Goal: Task Accomplishment & Management: Manage account settings

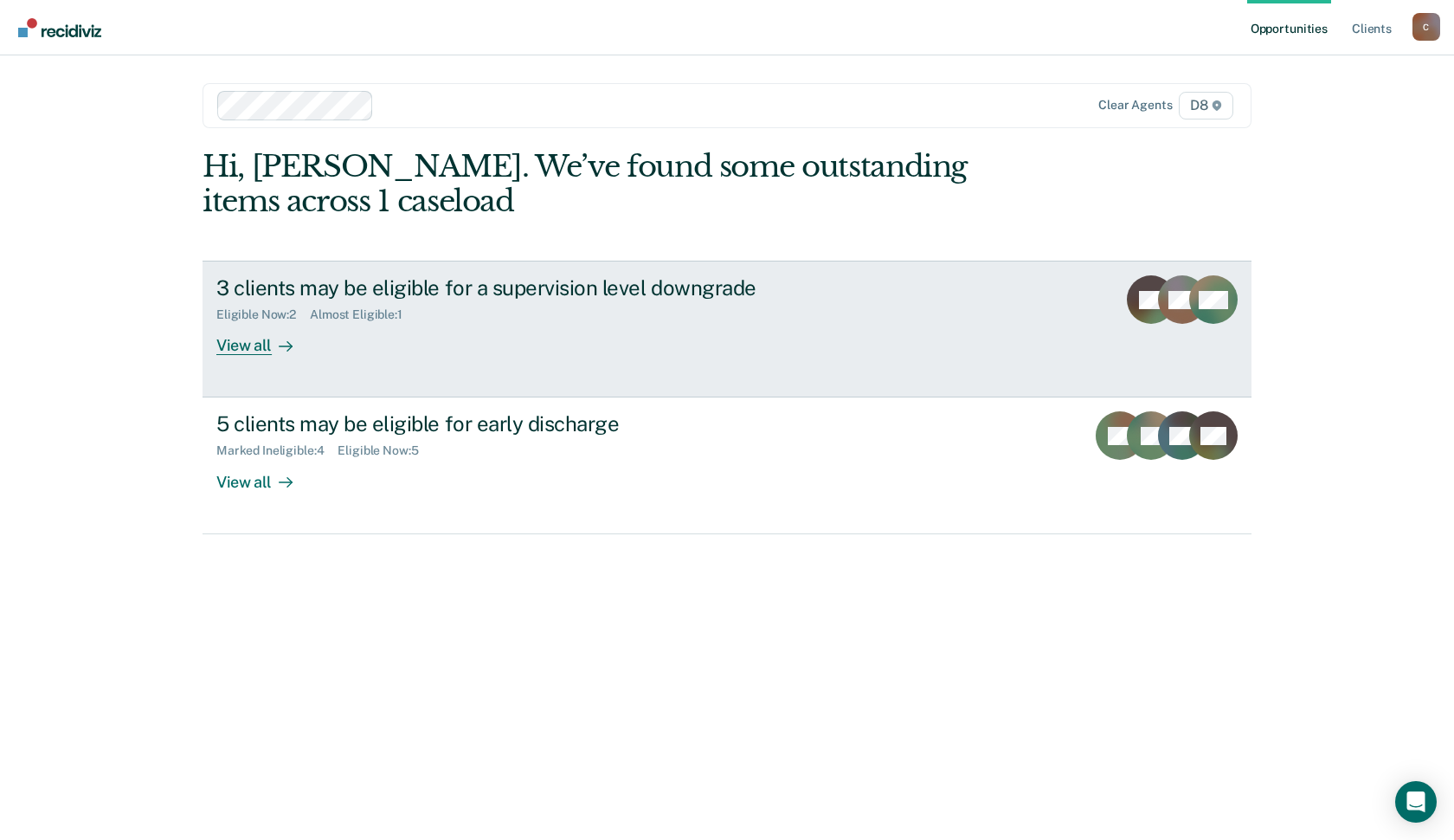
click at [257, 356] on div "View all" at bounding box center [265, 338] width 97 height 33
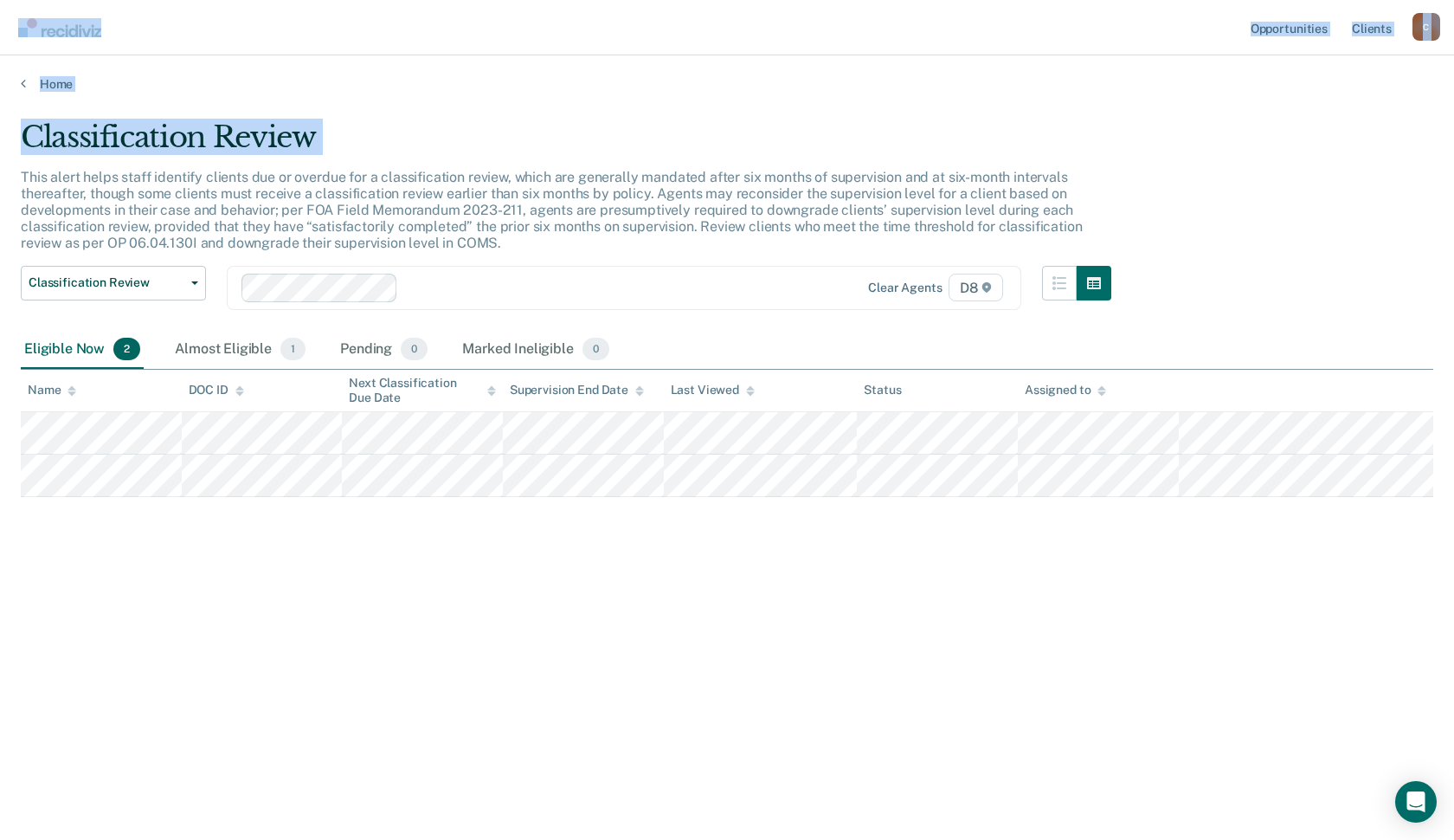
drag, startPoint x: 343, startPoint y: 50, endPoint x: -314, endPoint y: 194, distance: 672.6
click at [0, 194] on html "Looks like you’re using Internet Explorer 11. For faster loading and a better e…" at bounding box center [727, 420] width 1454 height 840
click at [595, 52] on nav "Opportunities Client s [EMAIL_ADDRESS][US_STATE][DOMAIN_NAME] C Profile How it …" at bounding box center [727, 28] width 1454 height 55
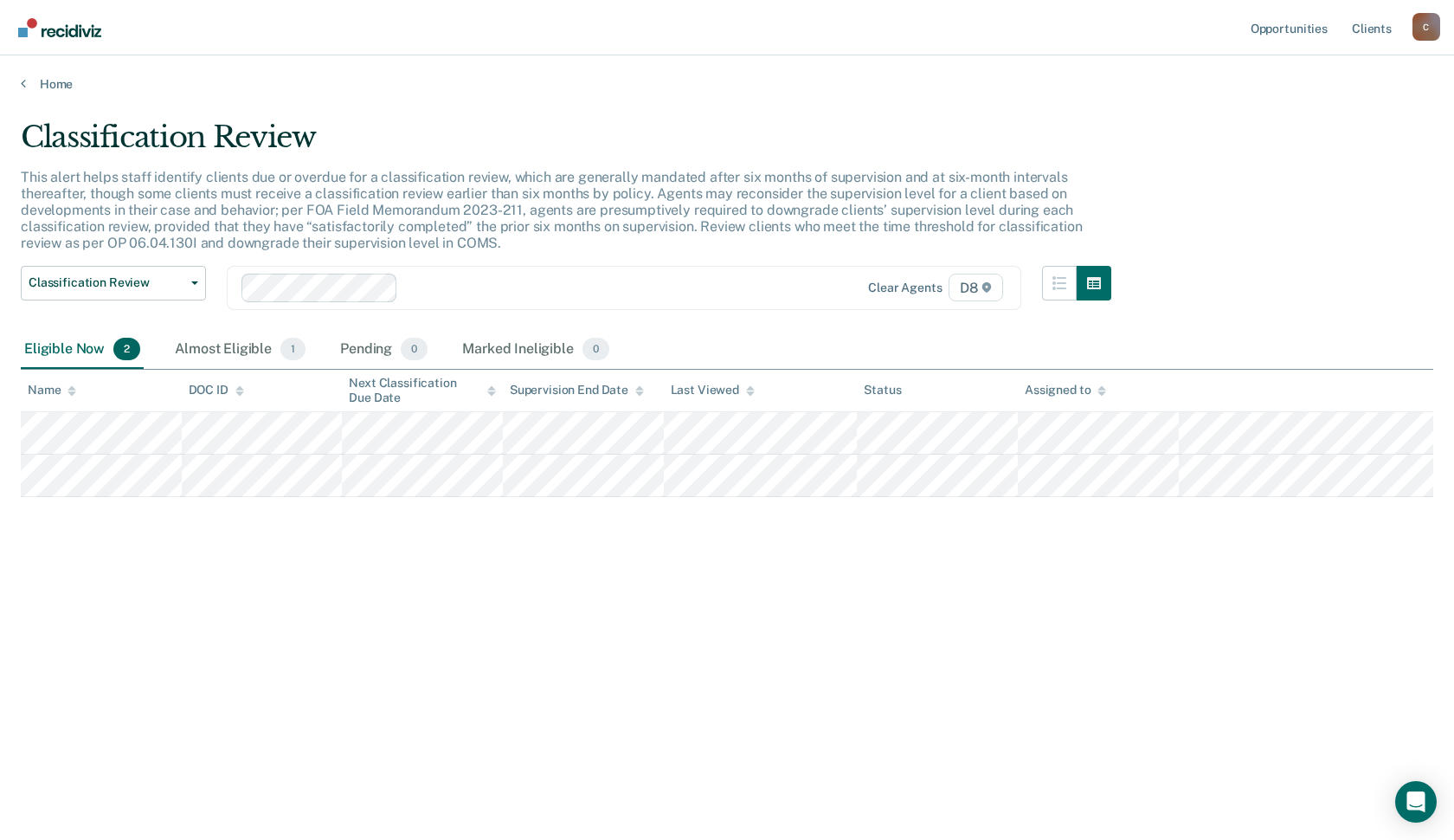
click at [497, 634] on div "Classification Review This alert helps staff identify clients due or overdue fo…" at bounding box center [727, 414] width 1413 height 590
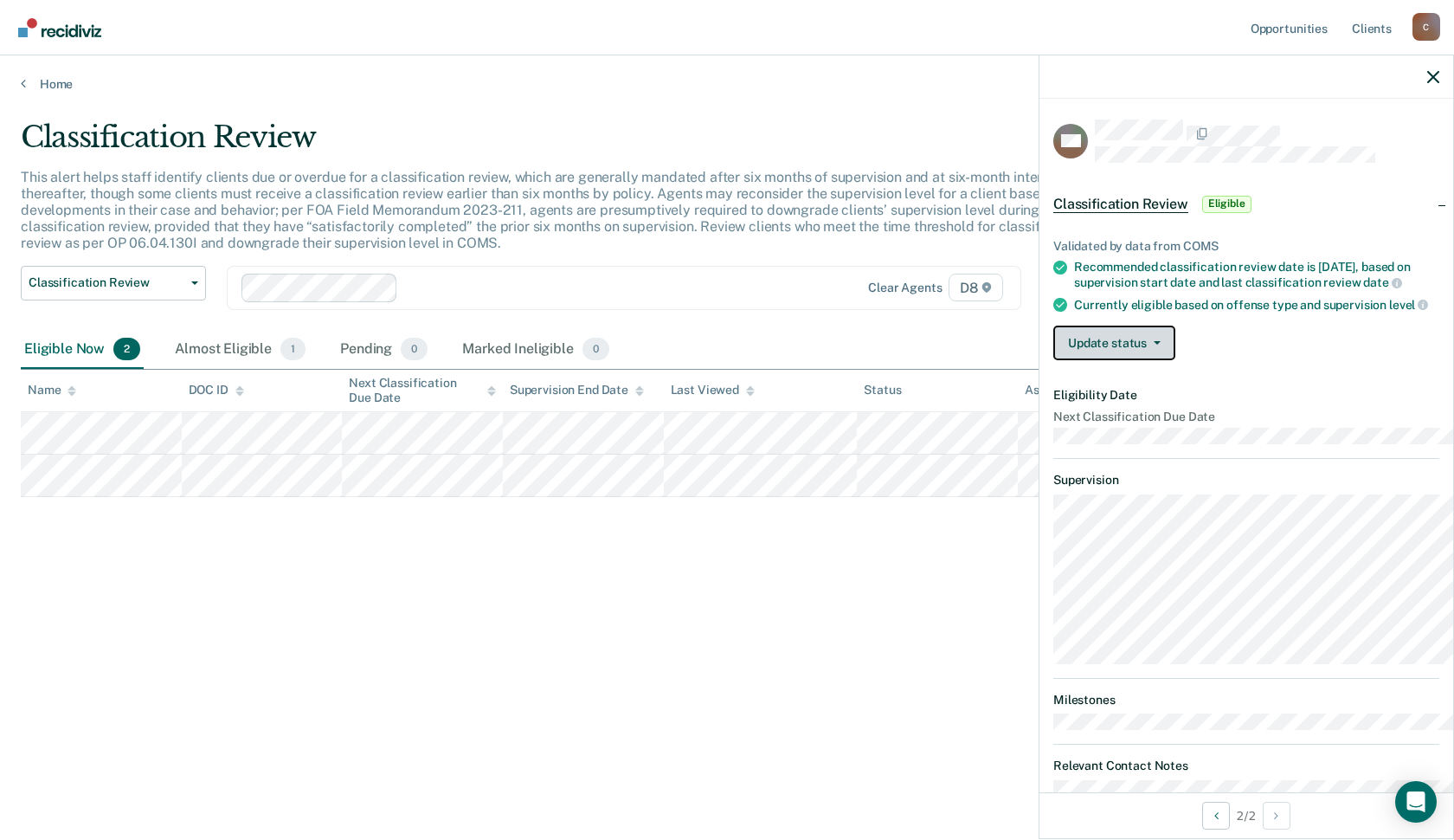
click at [1130, 360] on button "Update status" at bounding box center [1115, 342] width 122 height 34
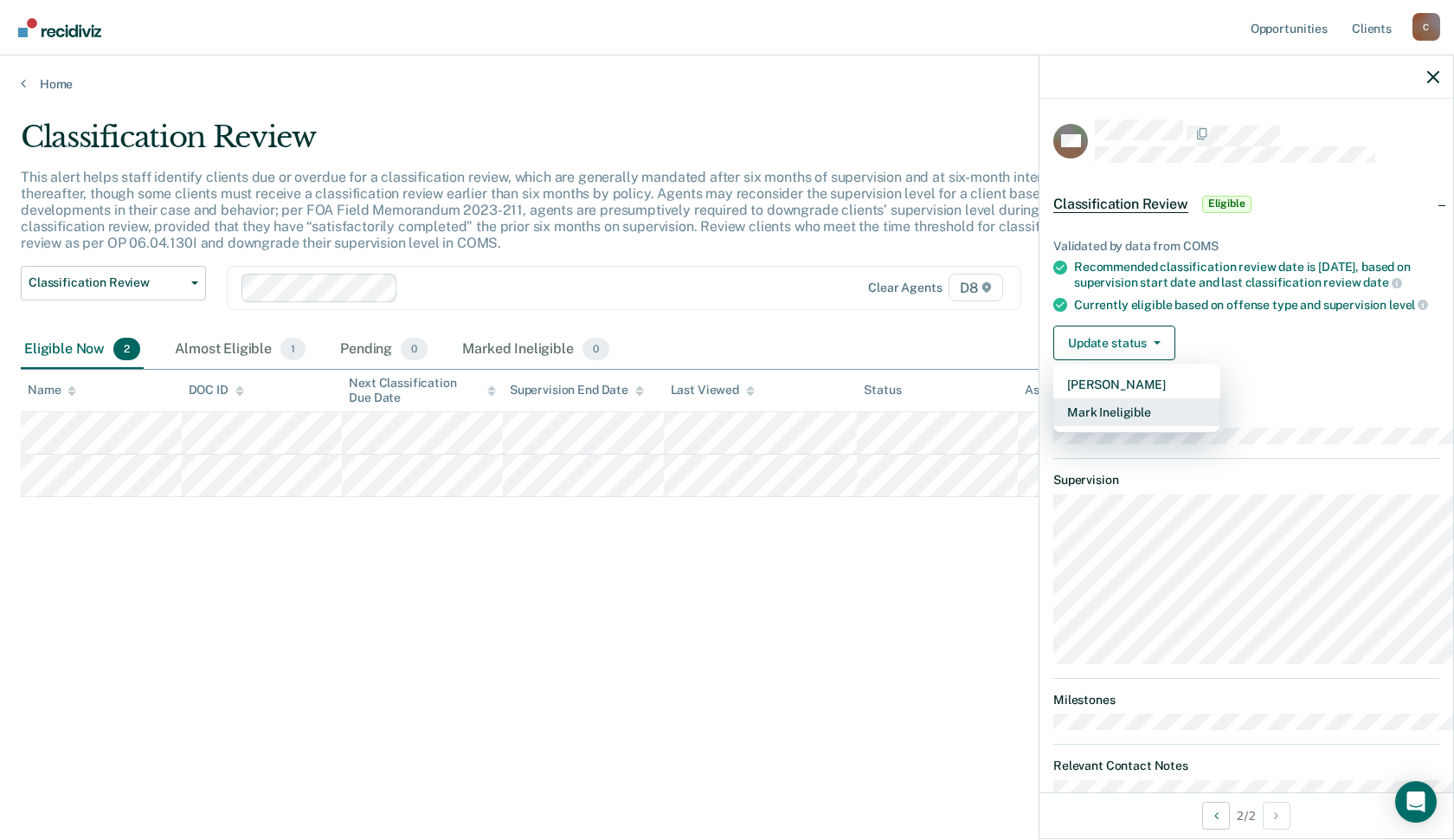
click at [1078, 426] on button "Mark Ineligible" at bounding box center [1137, 412] width 167 height 28
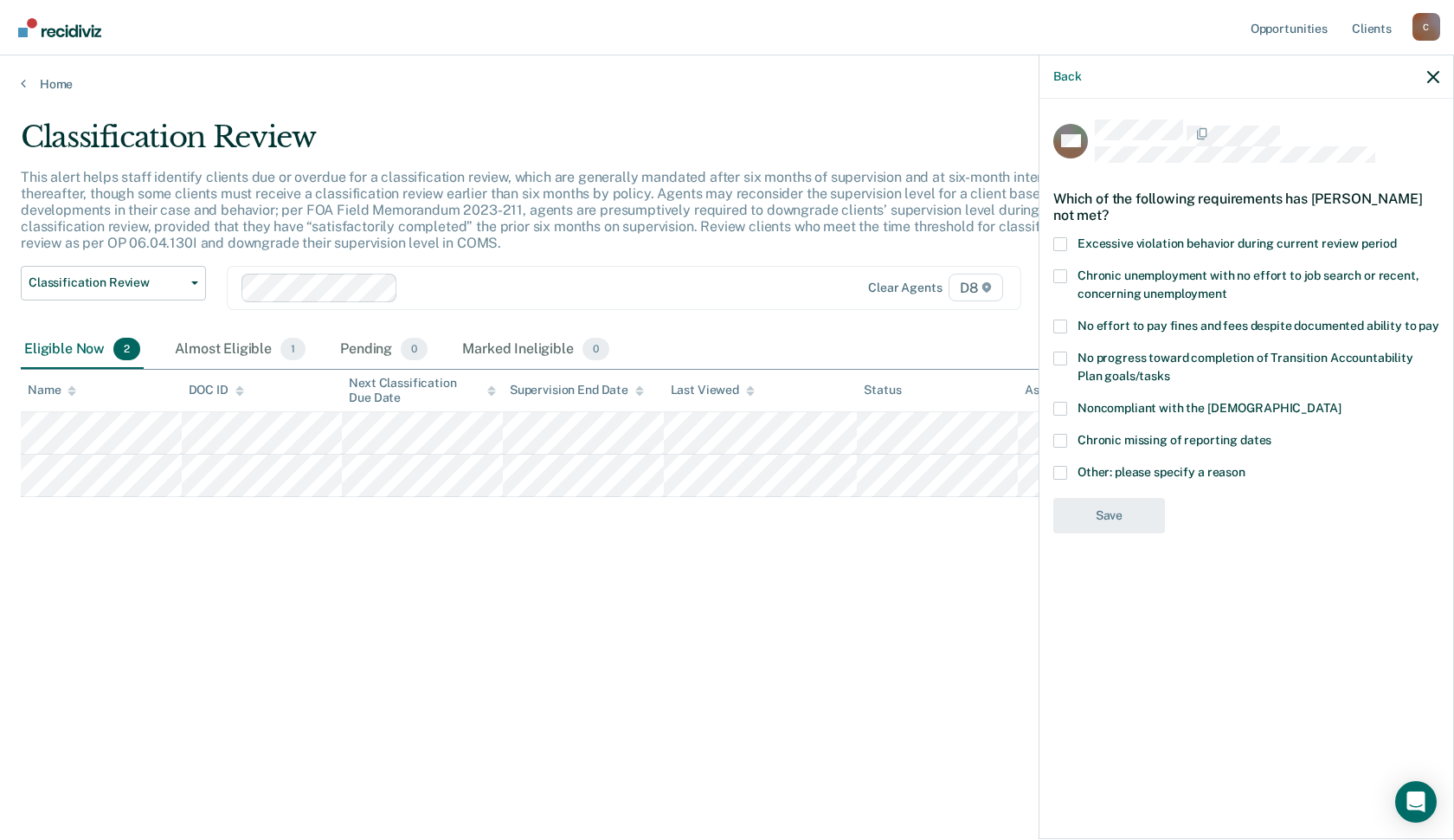
click at [1054, 416] on span at bounding box center [1060, 408] width 14 height 14
click at [1341, 401] on input "Noncompliant with the [DEMOGRAPHIC_DATA]" at bounding box center [1341, 401] width 0 height 0
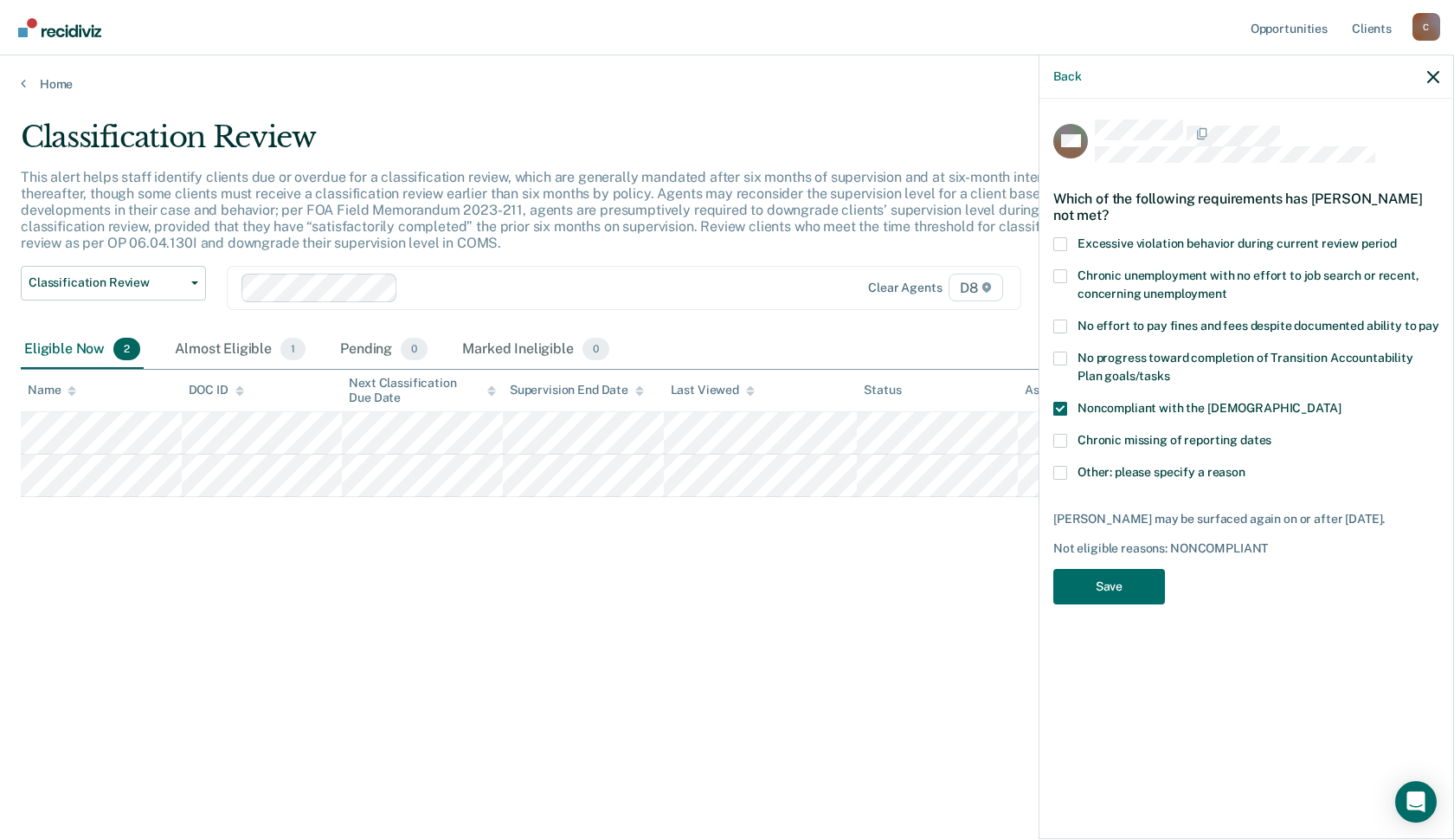
click at [1054, 365] on span at bounding box center [1060, 359] width 14 height 14
click at [1171, 370] on input "No progress toward completion of Transition Accountability Plan goals/tasks" at bounding box center [1171, 370] width 0 height 0
click at [1054, 251] on span at bounding box center [1060, 244] width 14 height 14
click at [1397, 237] on input "Excessive violation behavior during current review period" at bounding box center [1397, 237] width 0 height 0
click at [1054, 604] on button "Save" at bounding box center [1109, 586] width 112 height 35
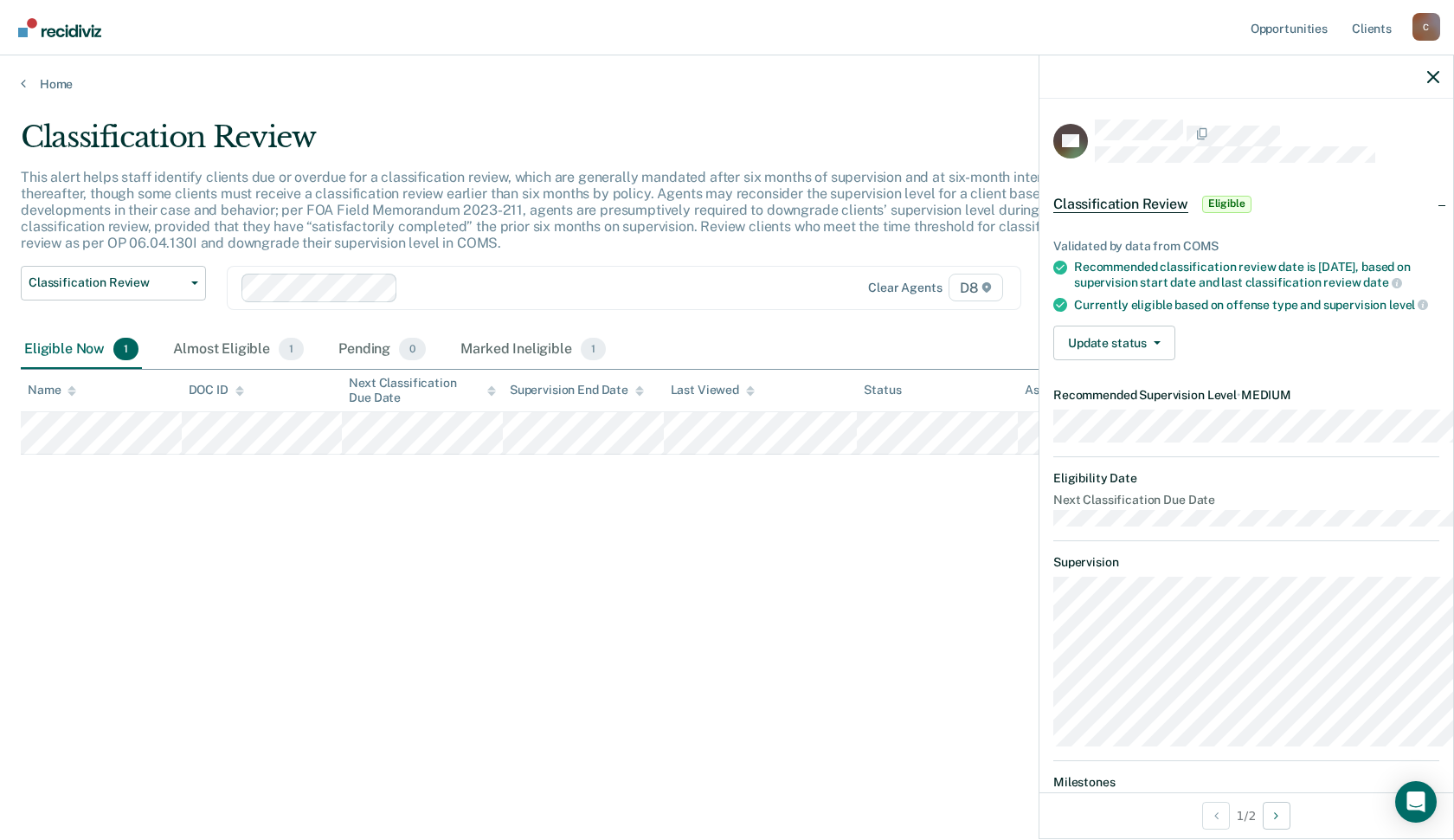
drag, startPoint x: 849, startPoint y: 738, endPoint x: 669, endPoint y: 668, distance: 193.1
click at [818, 738] on div "Classification Review This alert helps staff identify clients due or overdue fo…" at bounding box center [727, 441] width 1413 height 645
click at [66, 90] on link "Home" at bounding box center [727, 84] width 1413 height 15
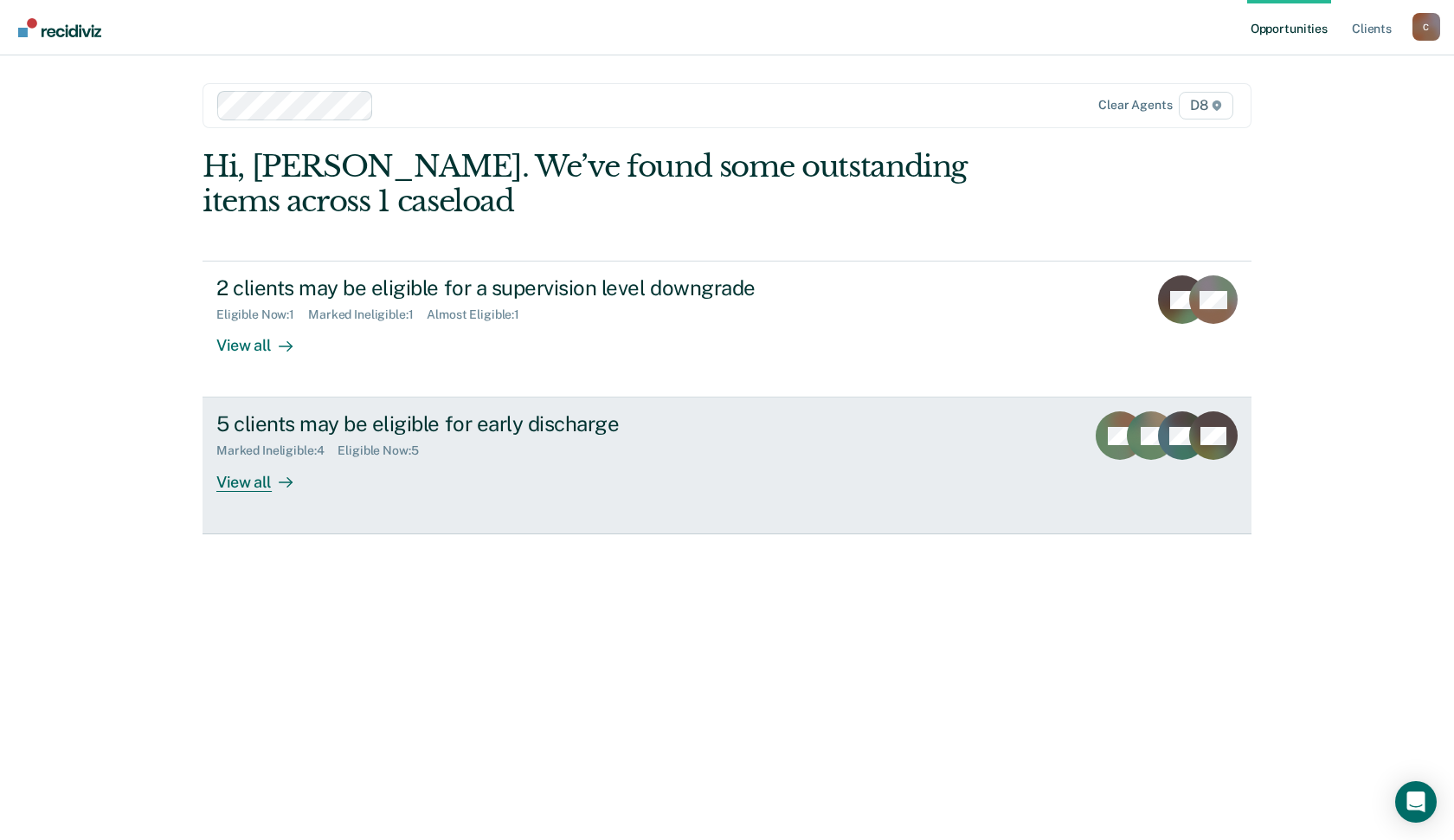
click at [270, 492] on div "View all" at bounding box center [265, 474] width 97 height 33
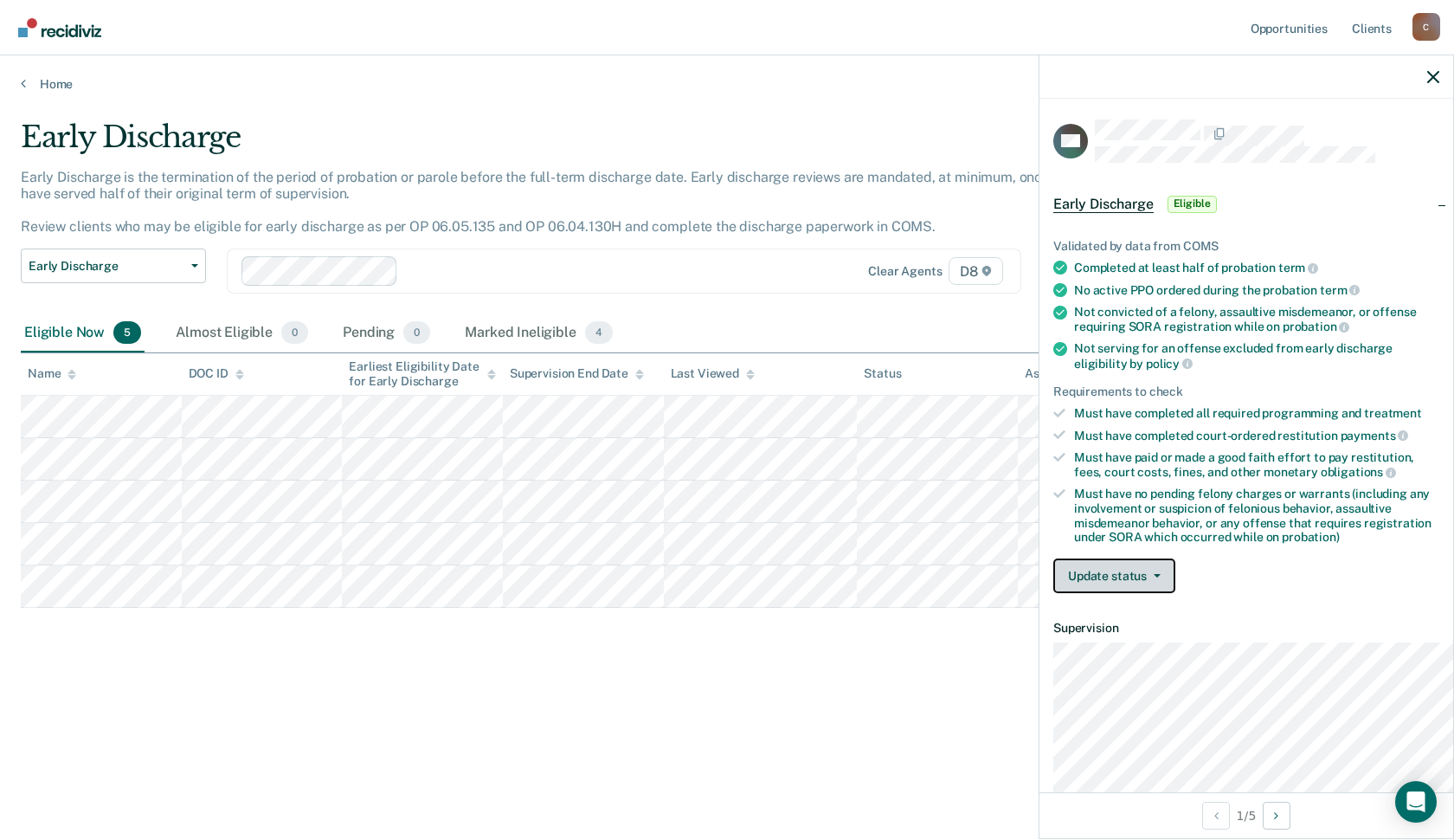
click at [1105, 593] on button "Update status" at bounding box center [1115, 576] width 122 height 34
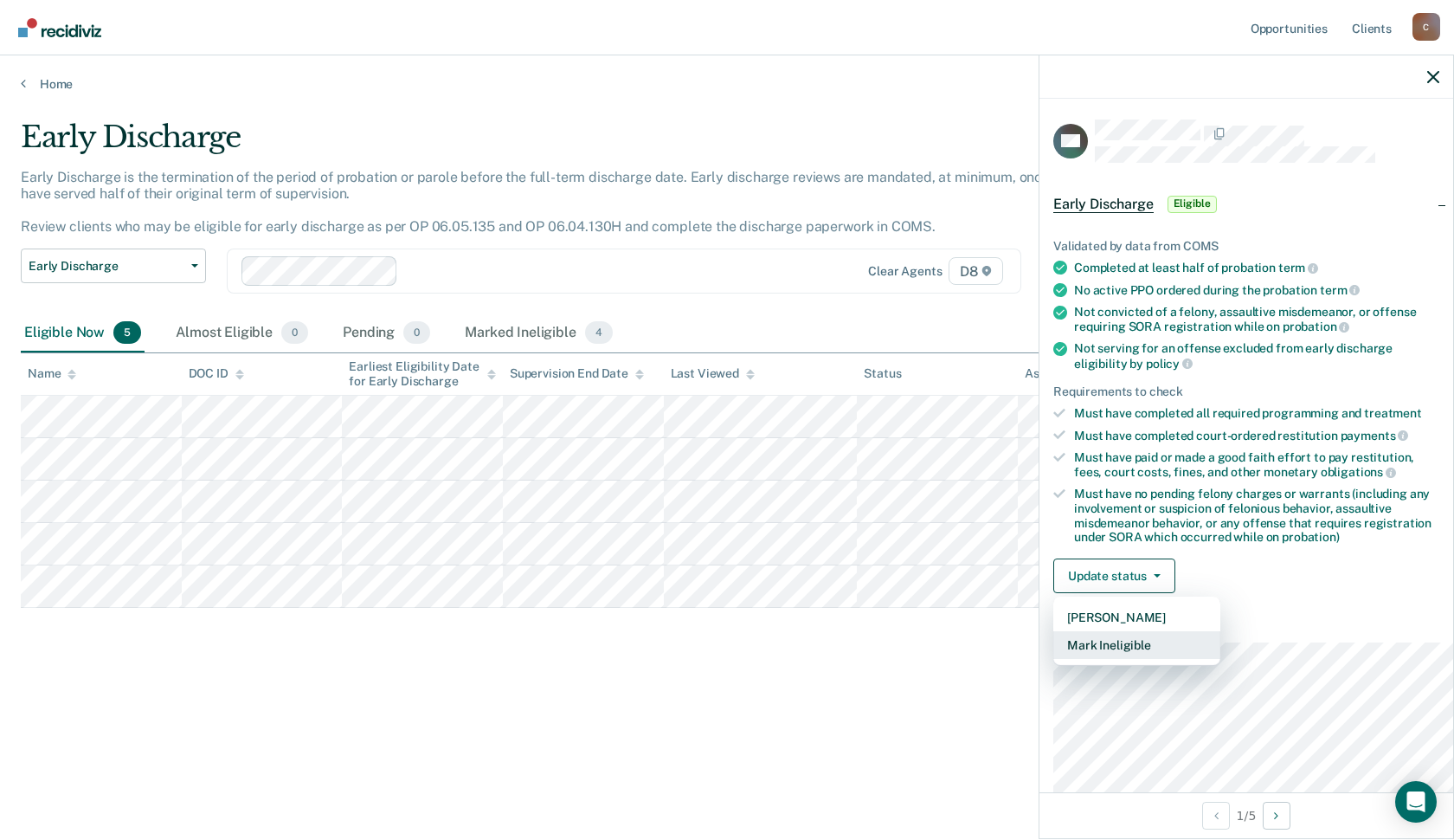
click at [1077, 659] on button "Mark Ineligible" at bounding box center [1137, 645] width 167 height 28
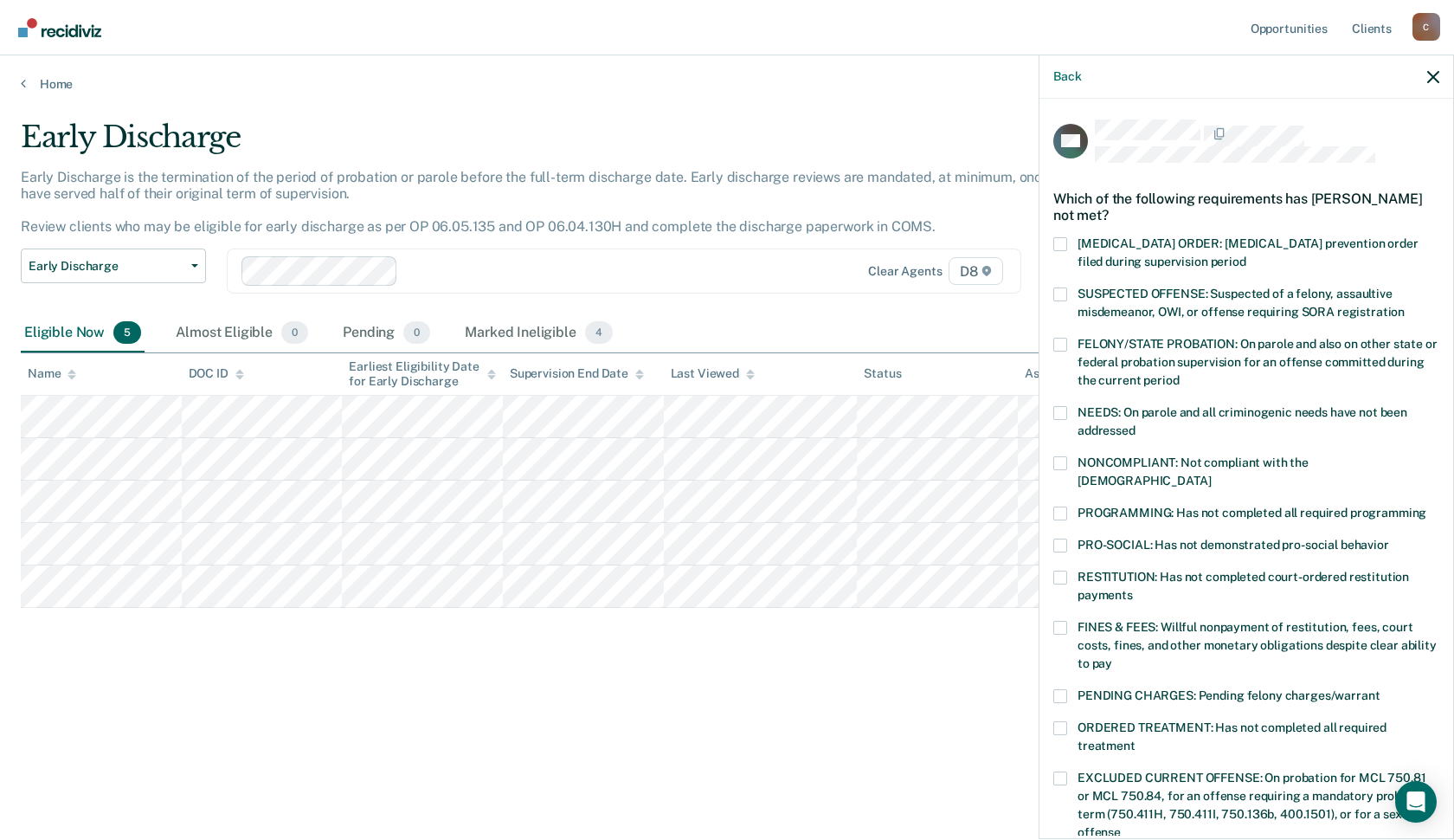
click at [1054, 521] on span at bounding box center [1060, 513] width 14 height 14
click at [1426, 506] on input "PROGRAMMING: Has not completed all required programming" at bounding box center [1426, 506] width 0 height 0
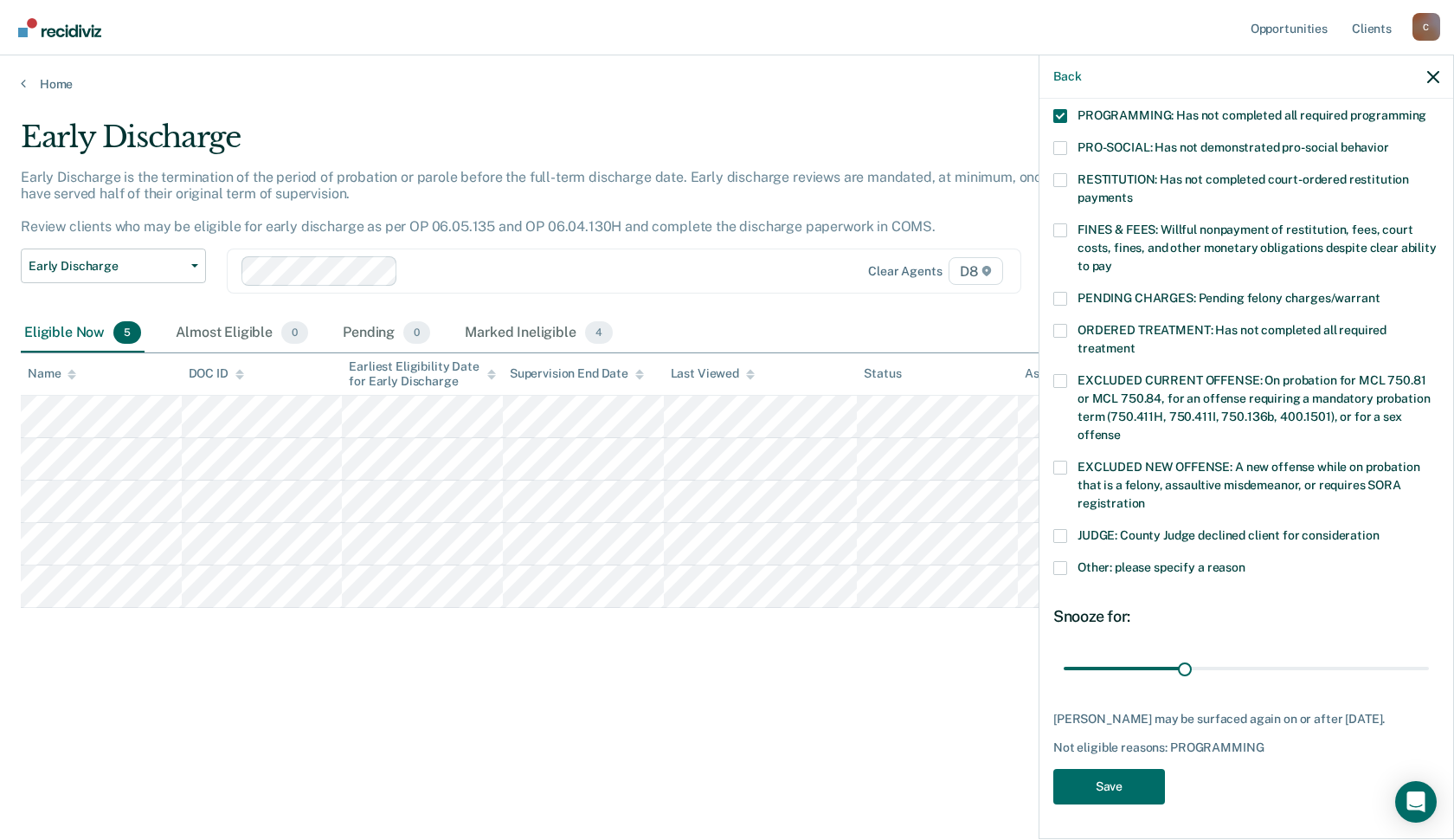
scroll to position [450, 0]
drag, startPoint x: 1151, startPoint y: 655, endPoint x: 1458, endPoint y: 656, distance: 307.0
type input "90"
click at [1429, 656] on input "range" at bounding box center [1246, 668] width 365 height 31
click at [1076, 794] on button "Save" at bounding box center [1109, 786] width 112 height 35
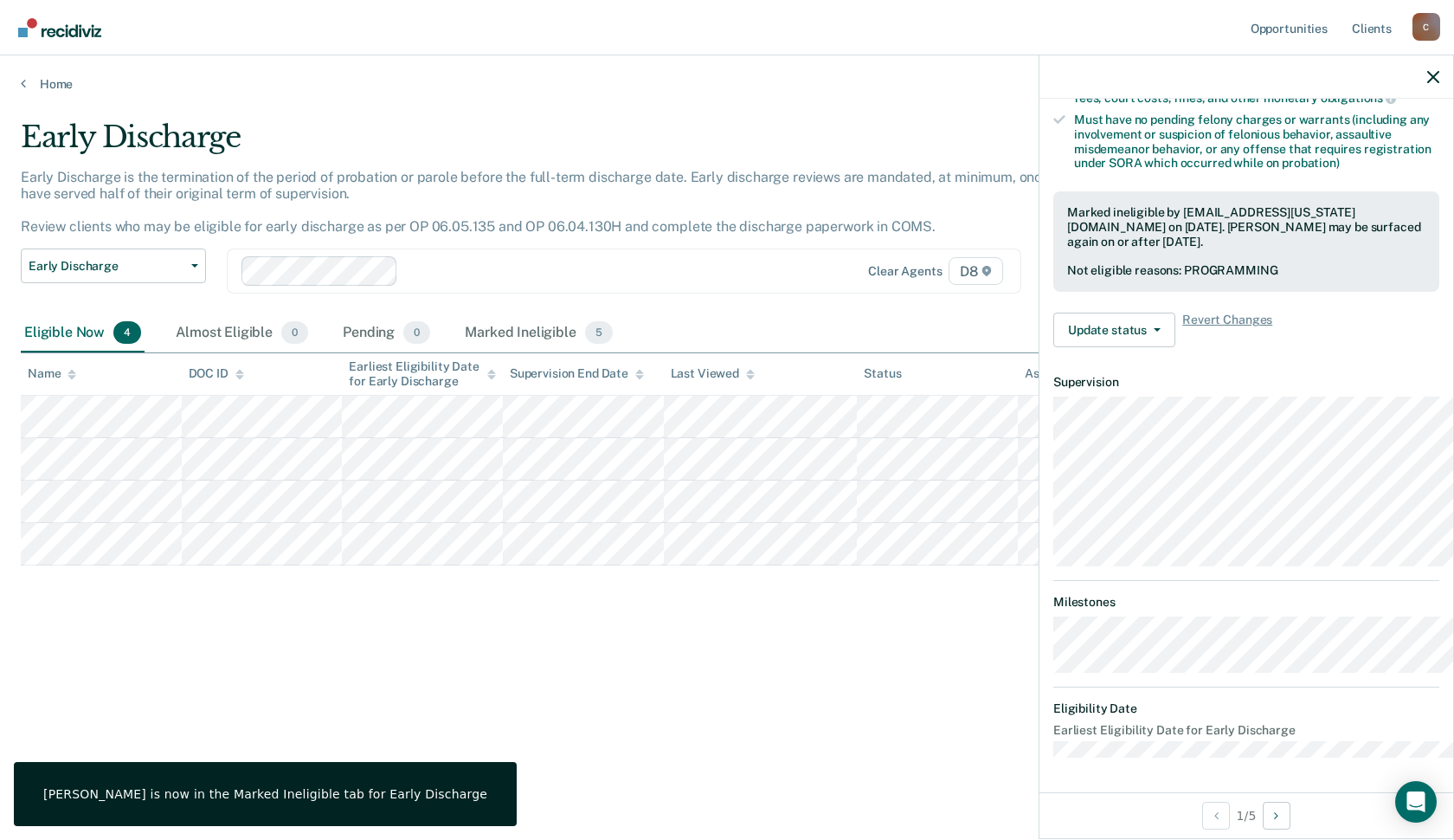
scroll to position [311, 0]
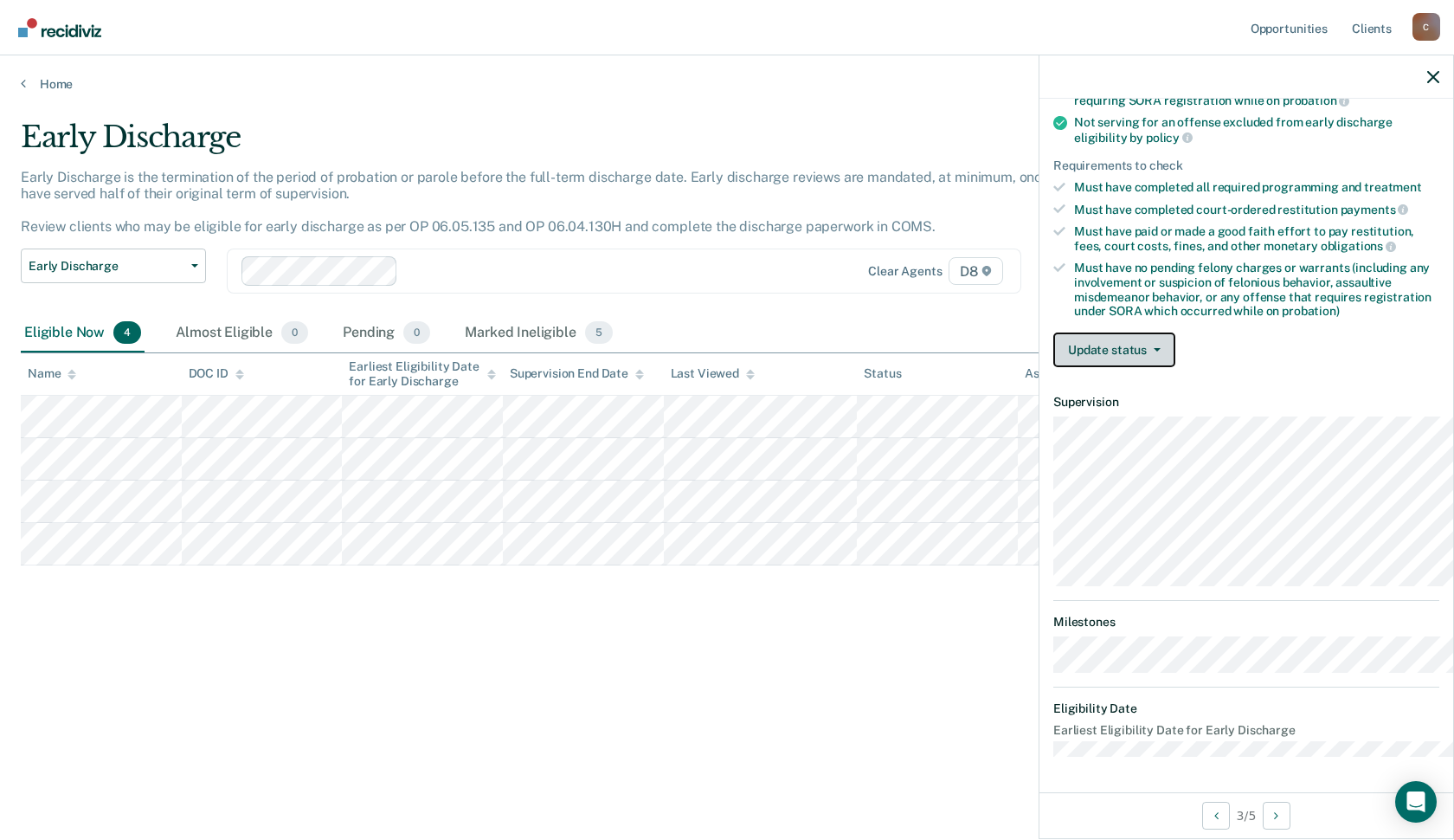
click at [1064, 338] on button "Update status" at bounding box center [1115, 350] width 122 height 34
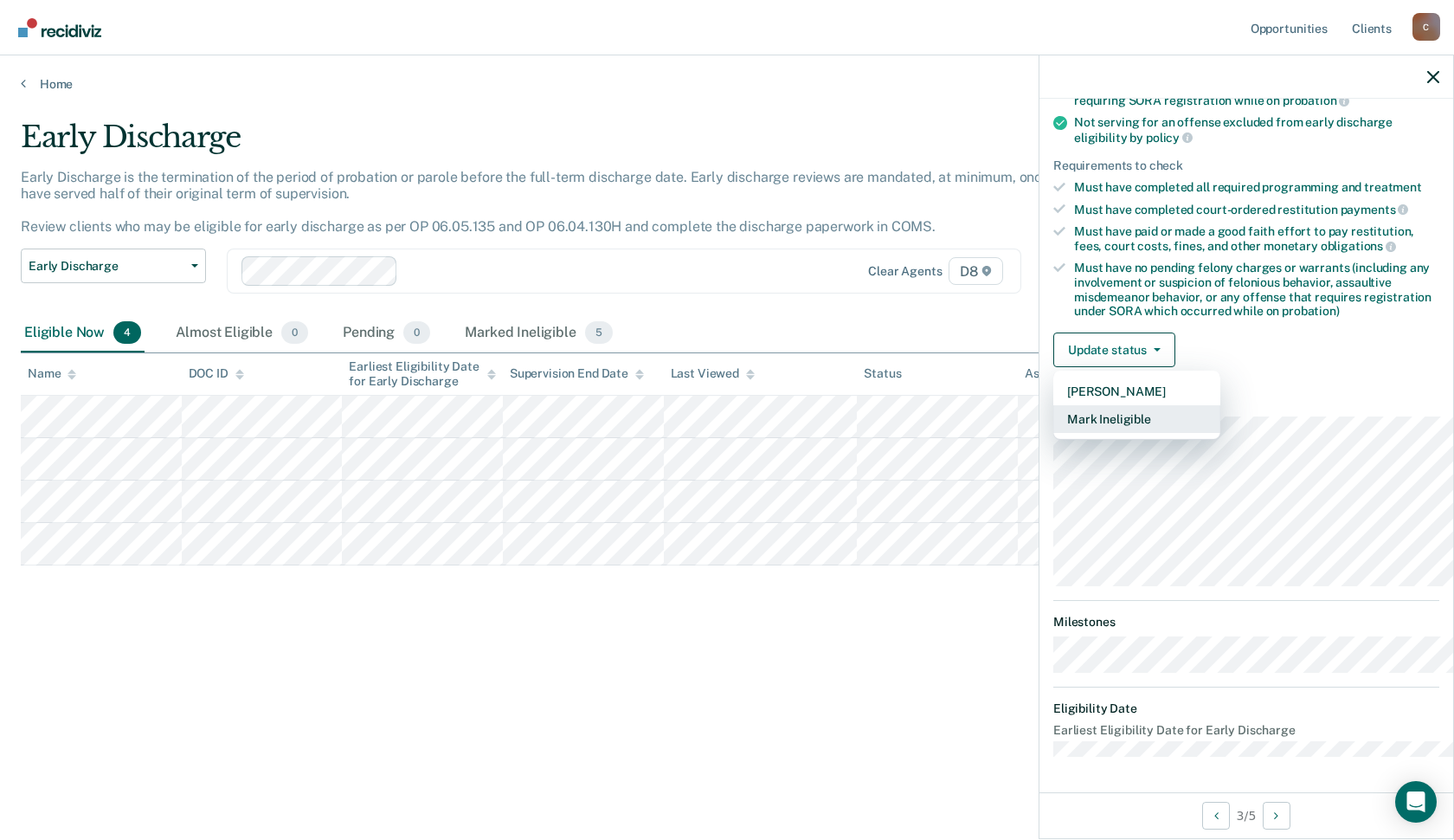
click at [1074, 405] on button "Mark Ineligible" at bounding box center [1137, 419] width 167 height 28
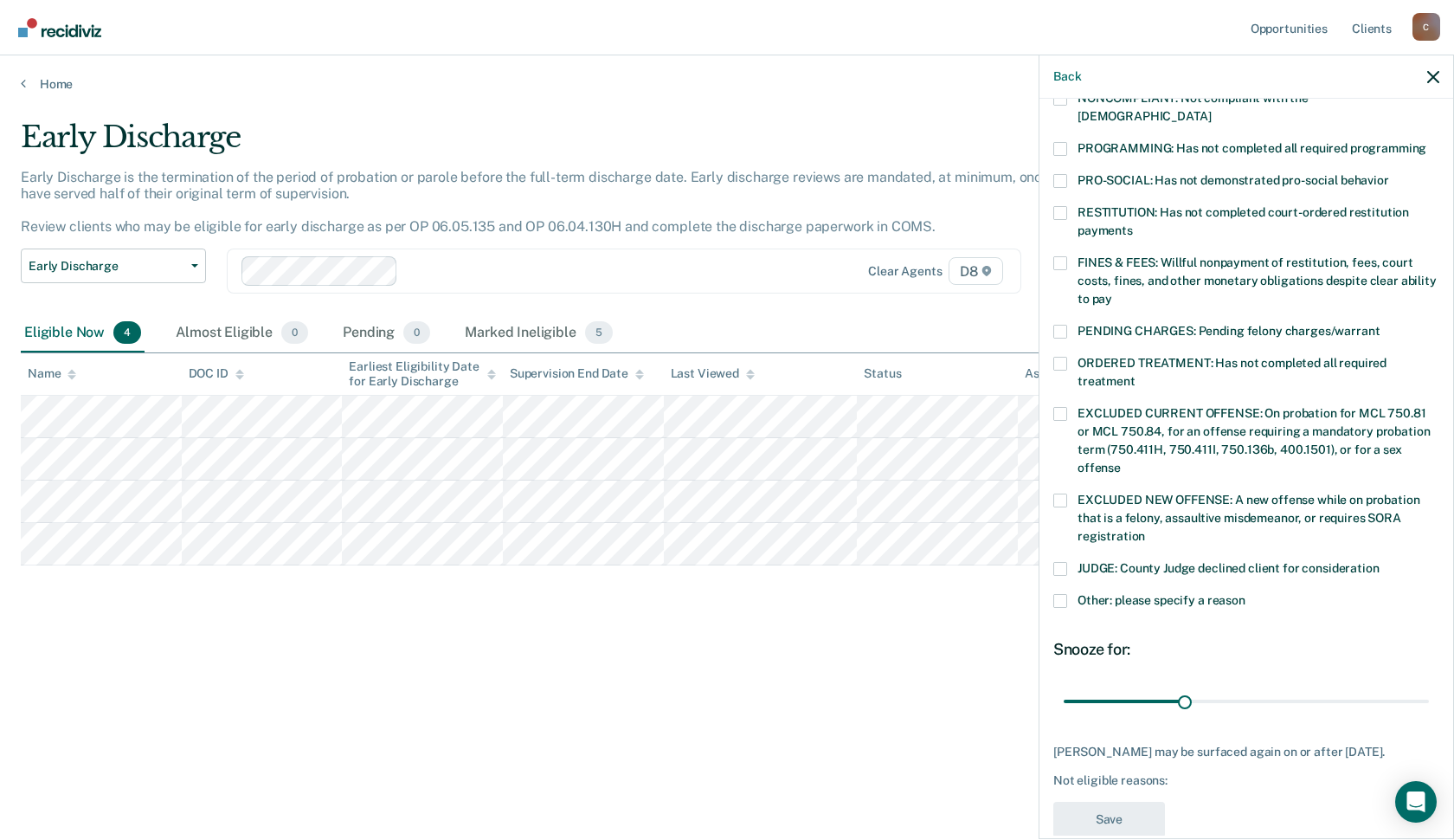
scroll to position [191, 0]
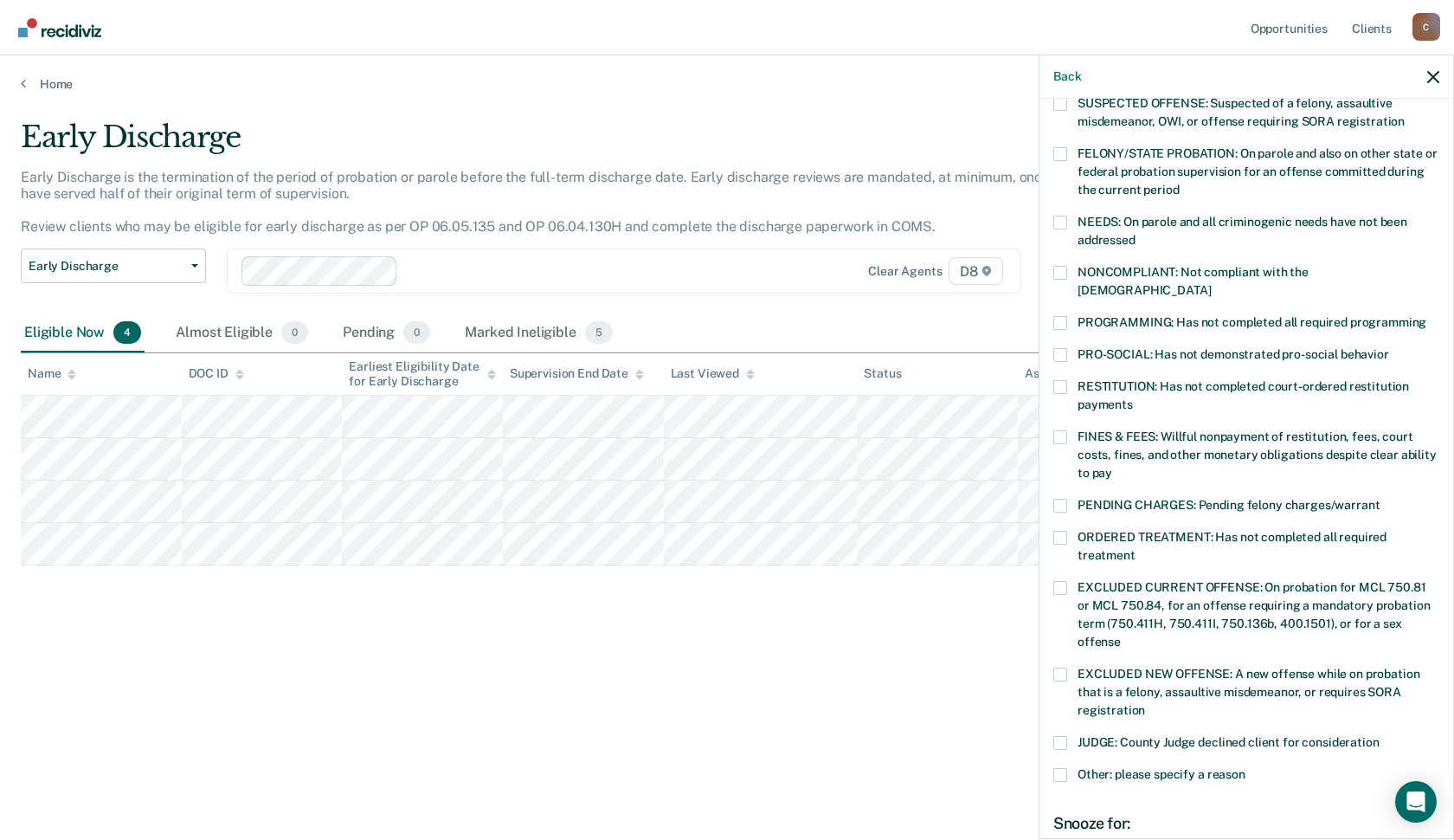
click at [1054, 330] on span at bounding box center [1060, 322] width 14 height 14
click at [1426, 316] on input "PROGRAMMING: Has not completed all required programming" at bounding box center [1426, 316] width 0 height 0
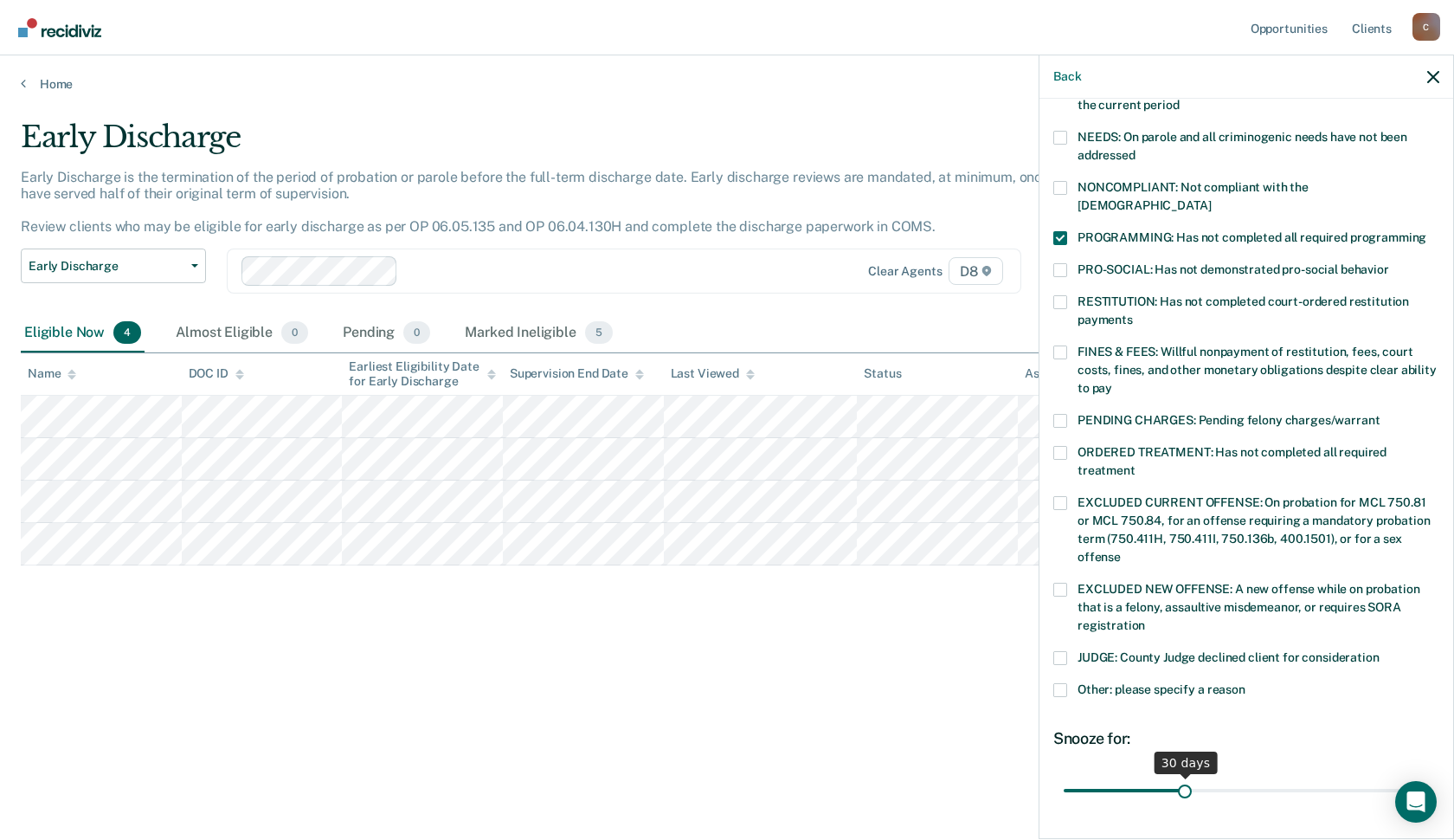
scroll to position [450, 0]
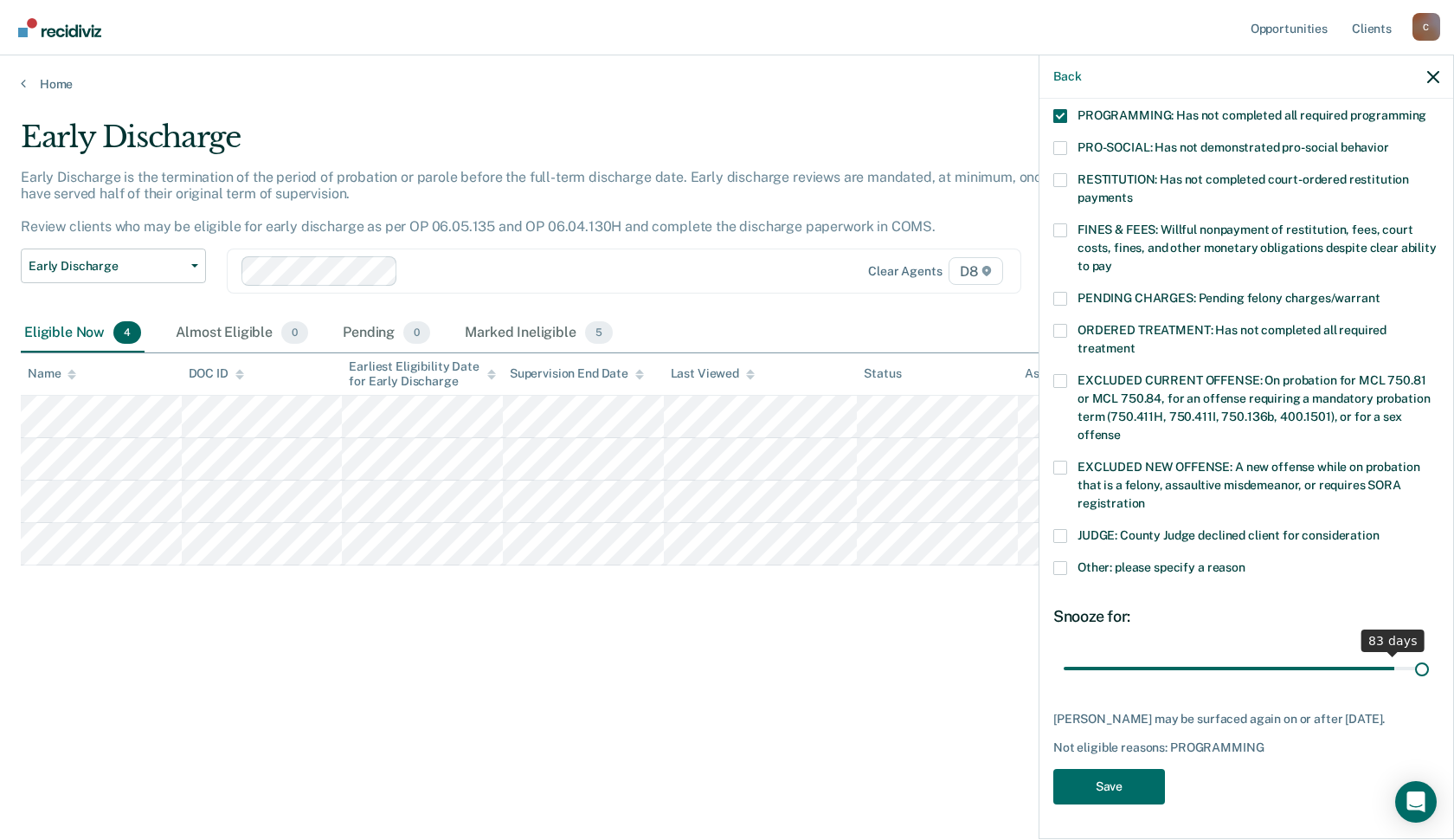
drag, startPoint x: 1143, startPoint y: 652, endPoint x: 1511, endPoint y: 648, distance: 368.0
type input "90"
click at [1429, 653] on input "range" at bounding box center [1246, 668] width 365 height 31
click at [1058, 785] on button "Save" at bounding box center [1109, 786] width 112 height 35
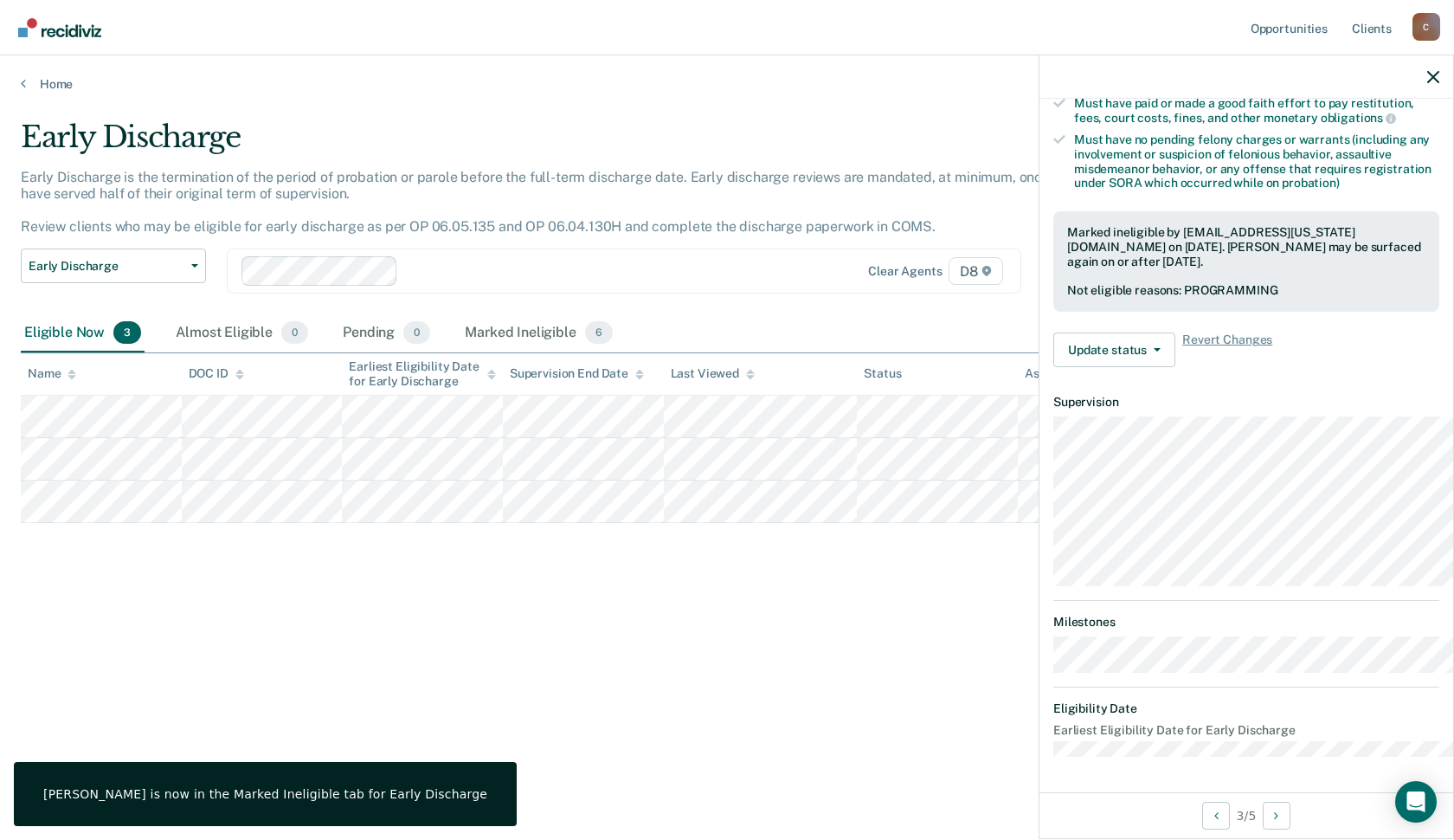
scroll to position [311, 0]
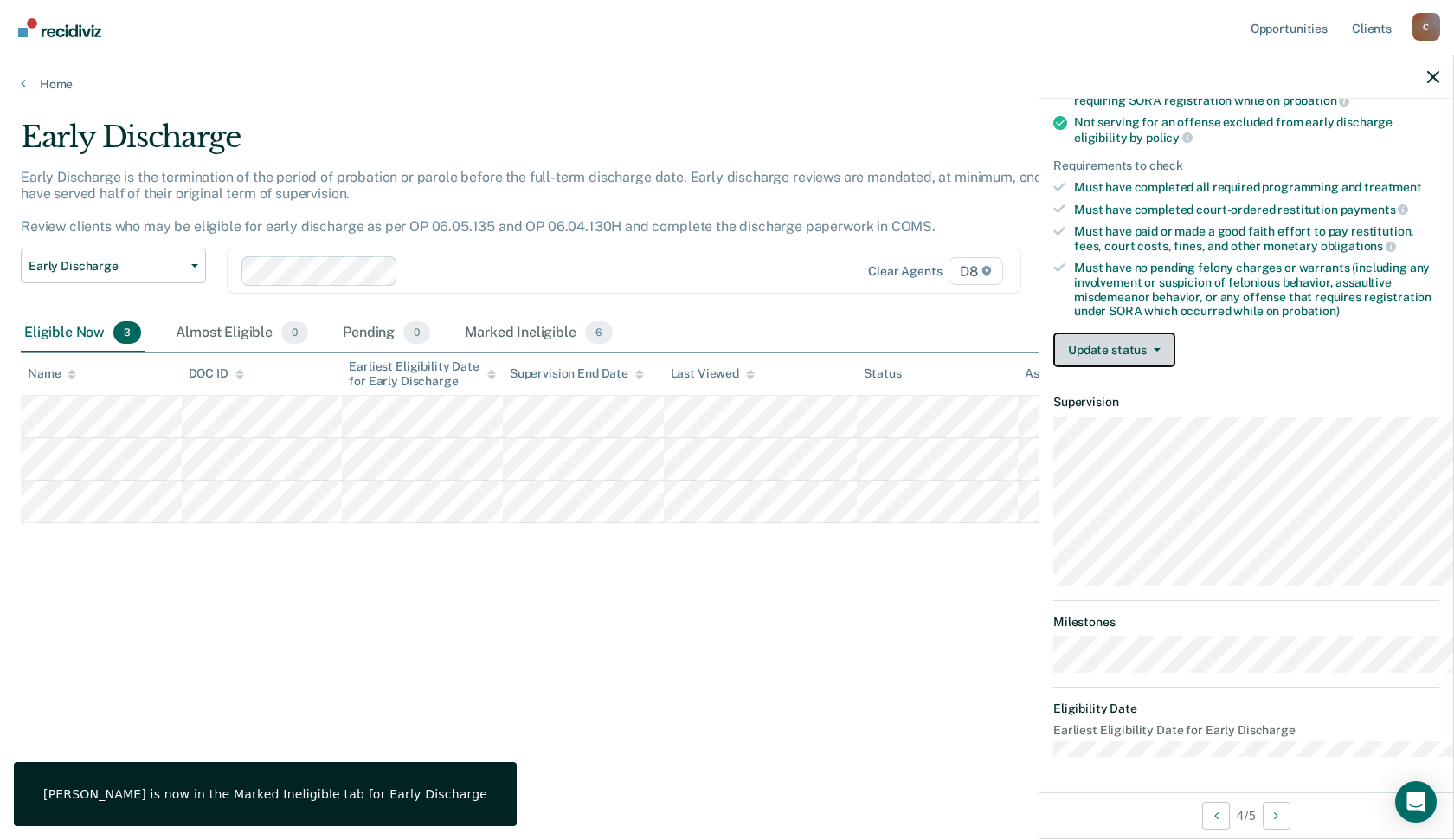
click at [1056, 333] on button "Update status" at bounding box center [1115, 350] width 122 height 34
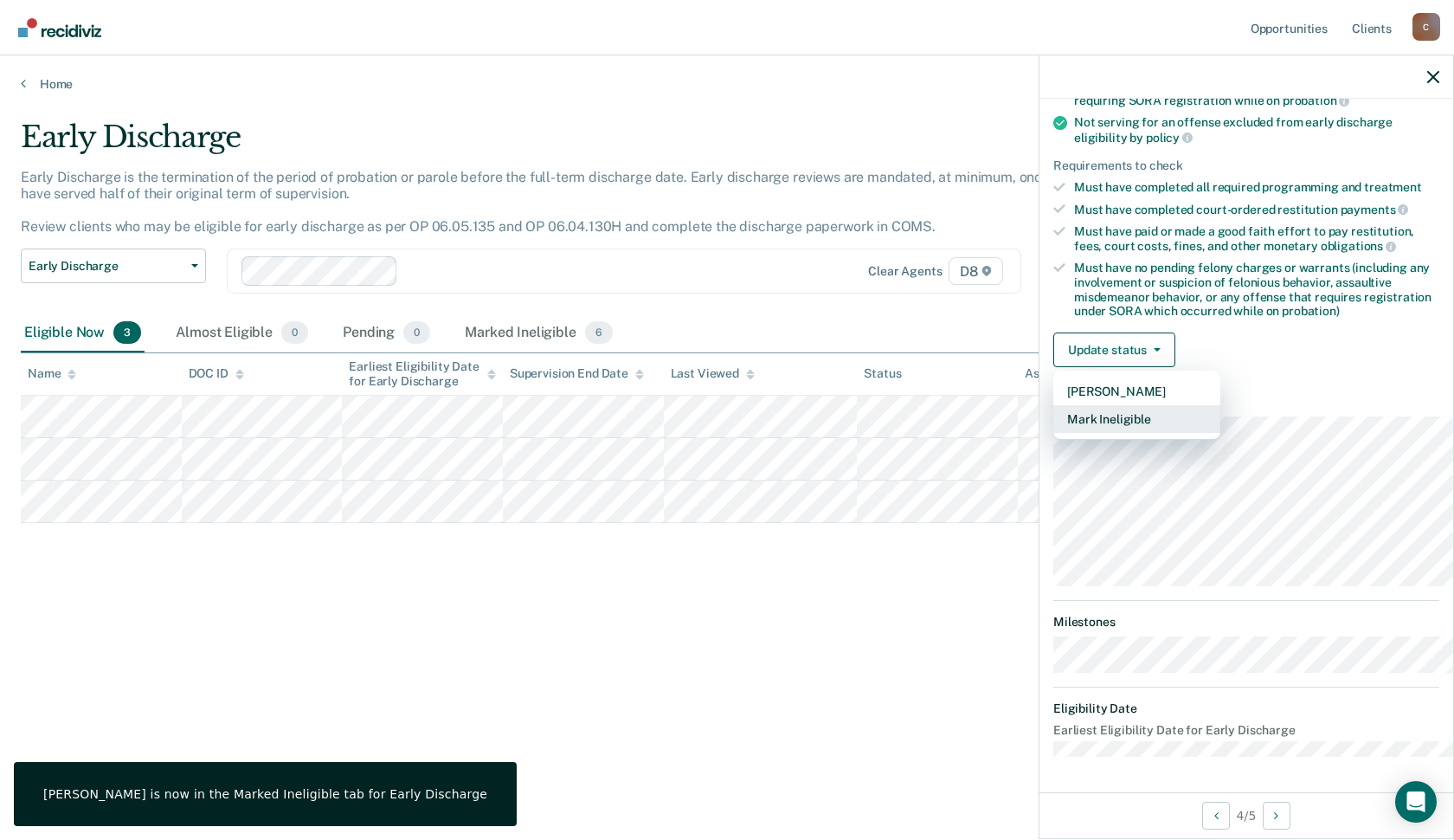
click at [1075, 405] on button "Mark Ineligible" at bounding box center [1137, 419] width 167 height 28
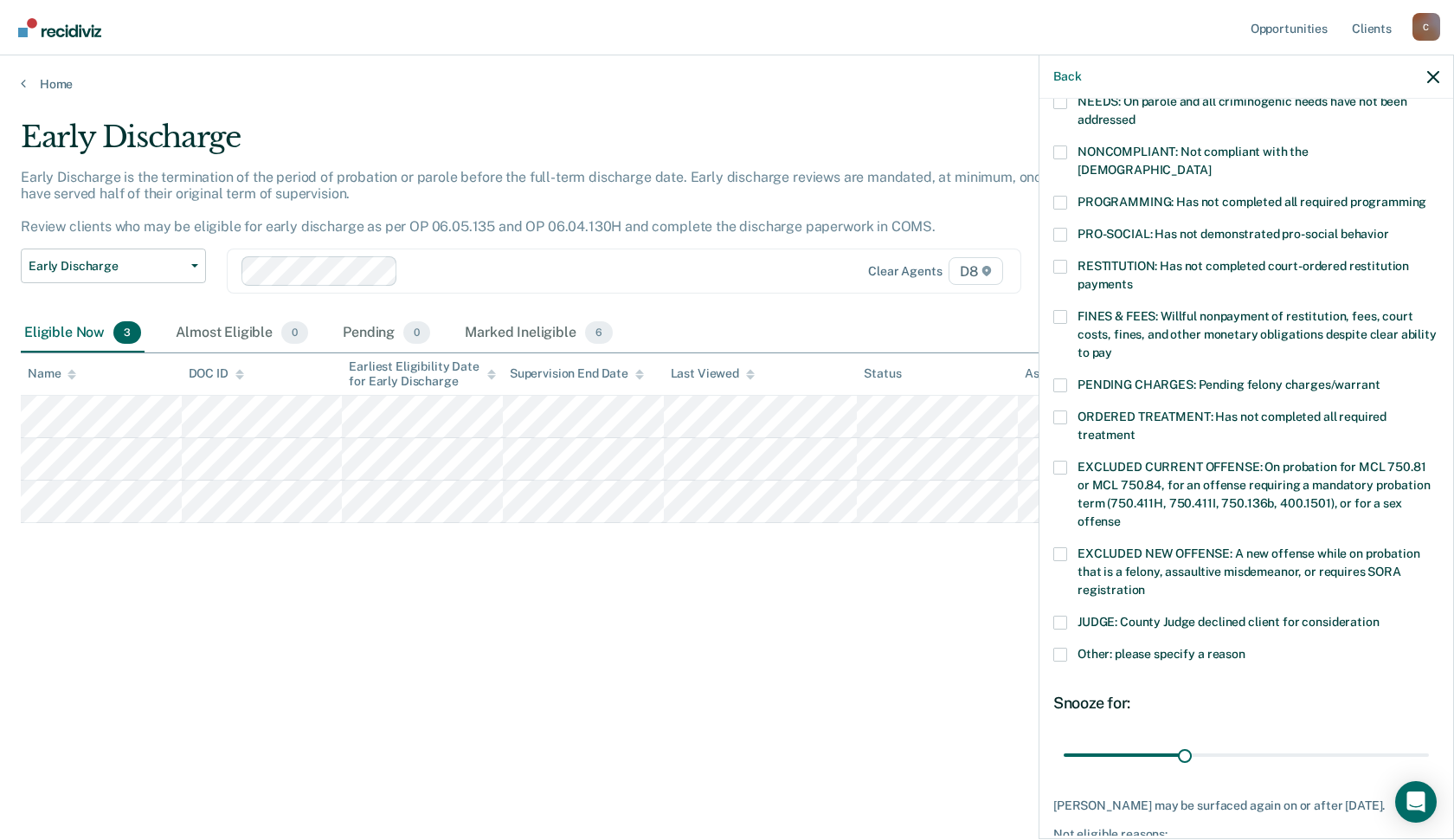
click at [1054, 210] on span at bounding box center [1060, 202] width 14 height 14
click at [1426, 195] on input "PROGRAMMING: Has not completed all required programming" at bounding box center [1426, 195] width 0 height 0
drag, startPoint x: 1146, startPoint y: 791, endPoint x: 1675, endPoint y: 749, distance: 530.7
type input "90"
click at [1429, 749] on input "range" at bounding box center [1246, 755] width 365 height 31
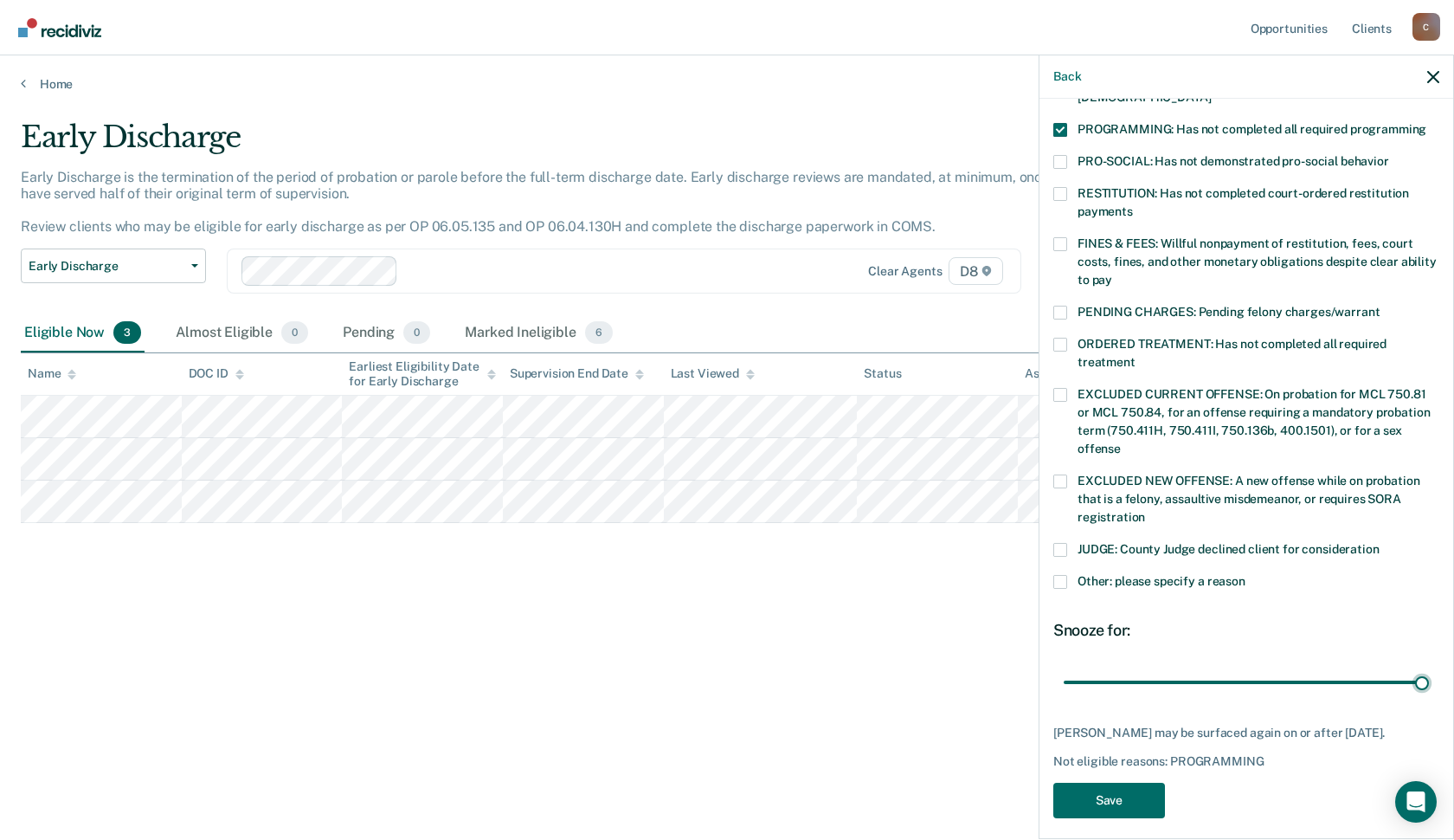
scroll to position [466, 0]
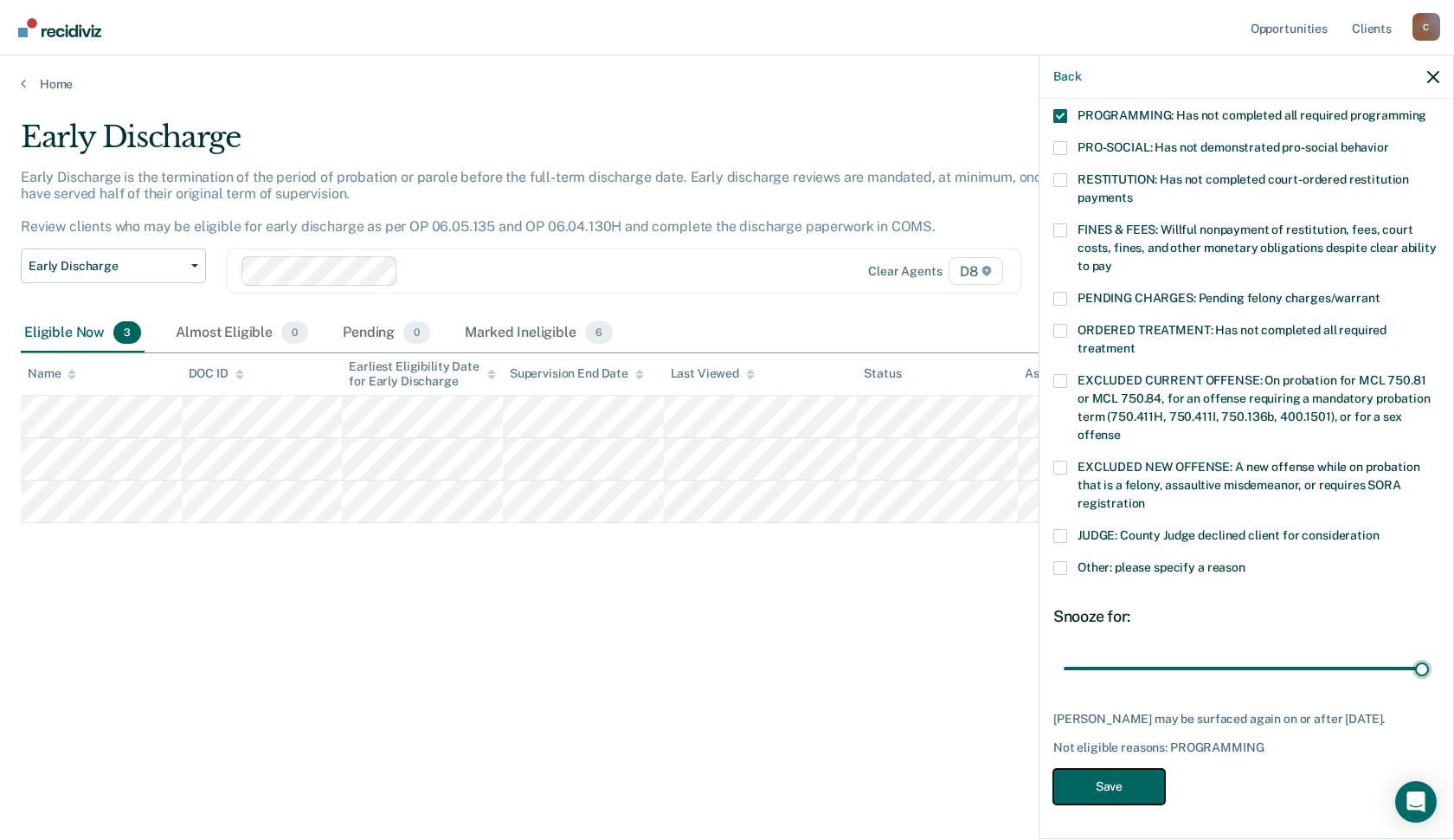
click at [1054, 786] on button "Save" at bounding box center [1109, 786] width 112 height 35
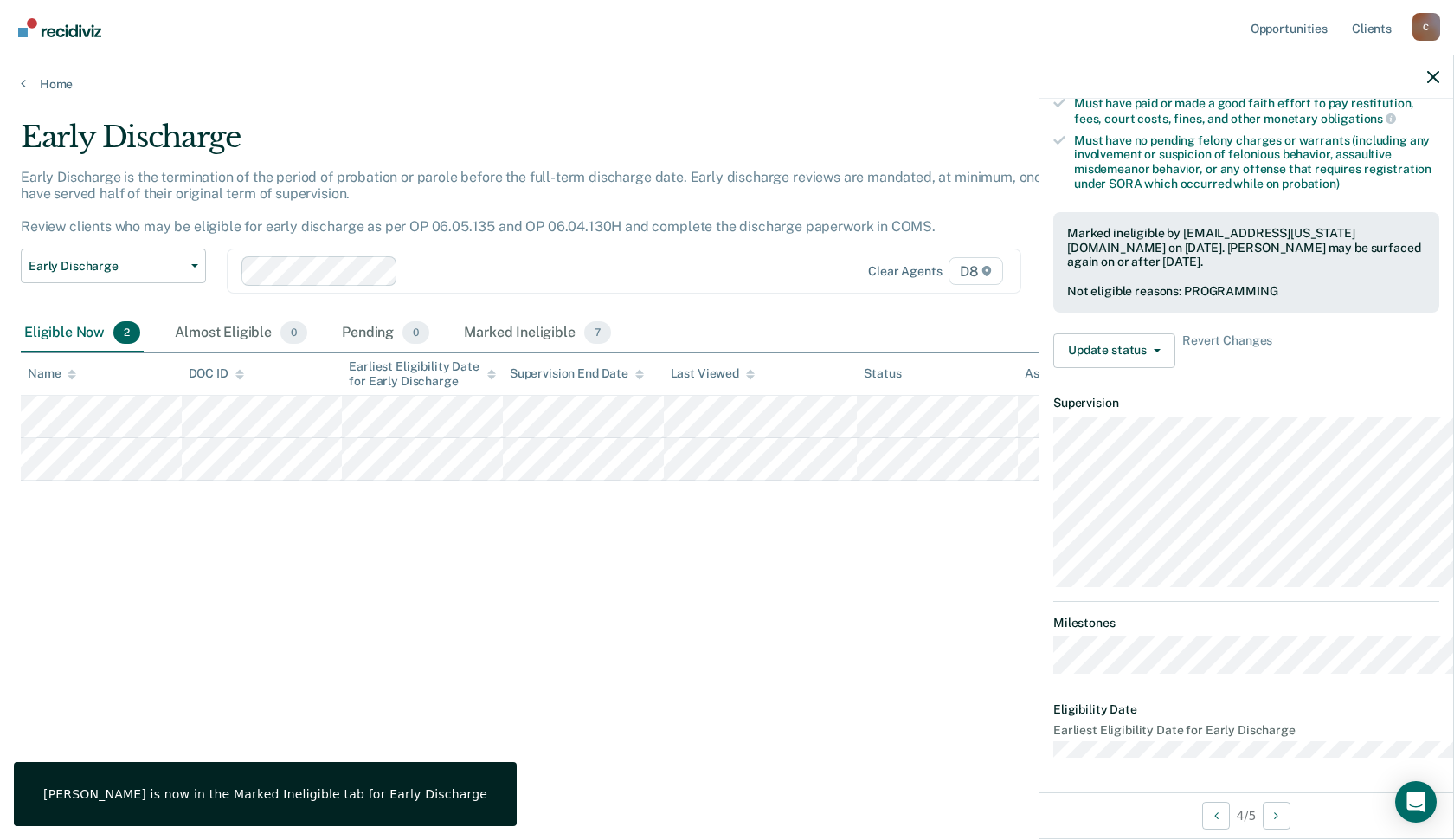
scroll to position [455, 0]
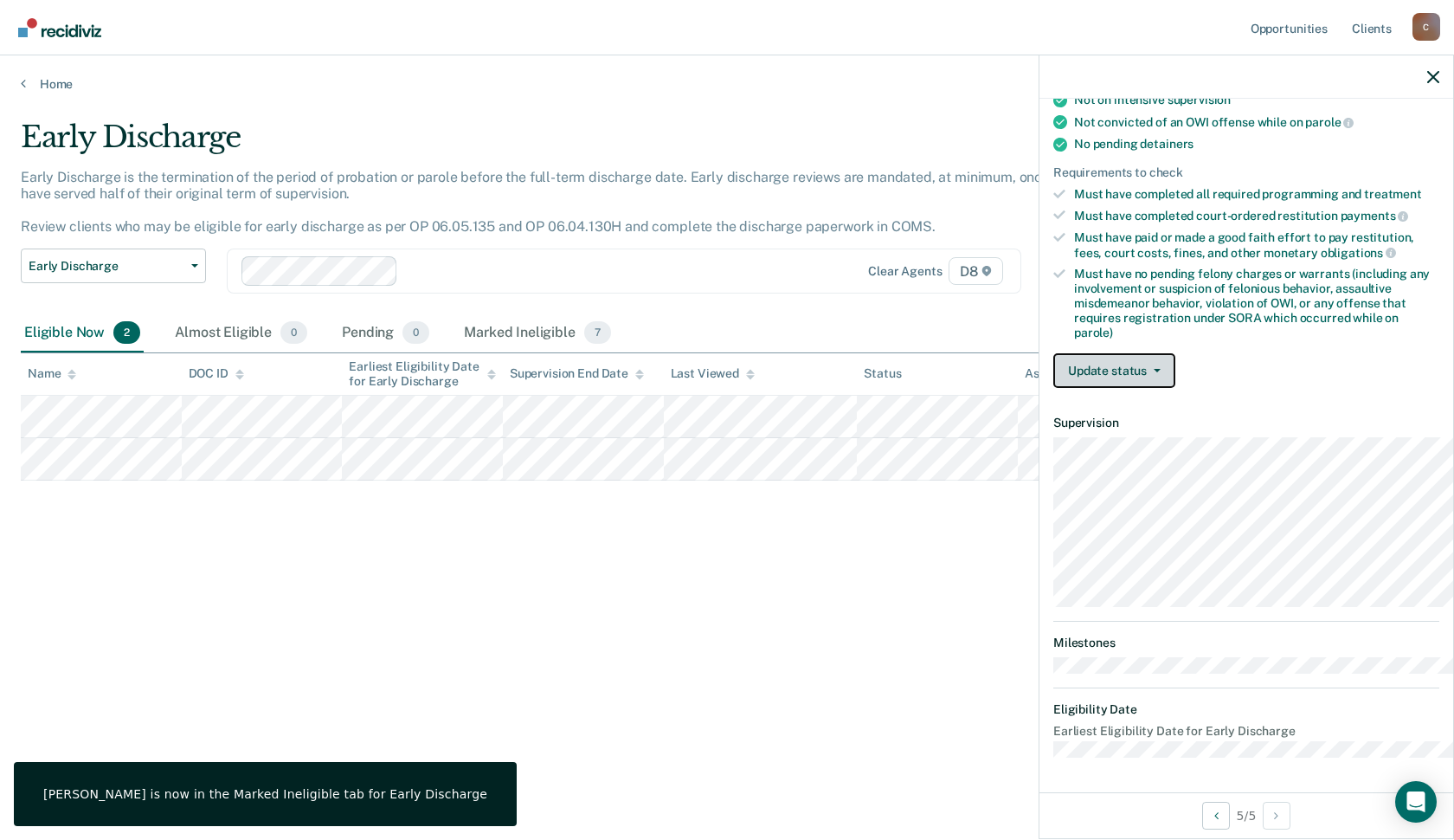
click at [1086, 353] on button "Update status" at bounding box center [1115, 370] width 122 height 34
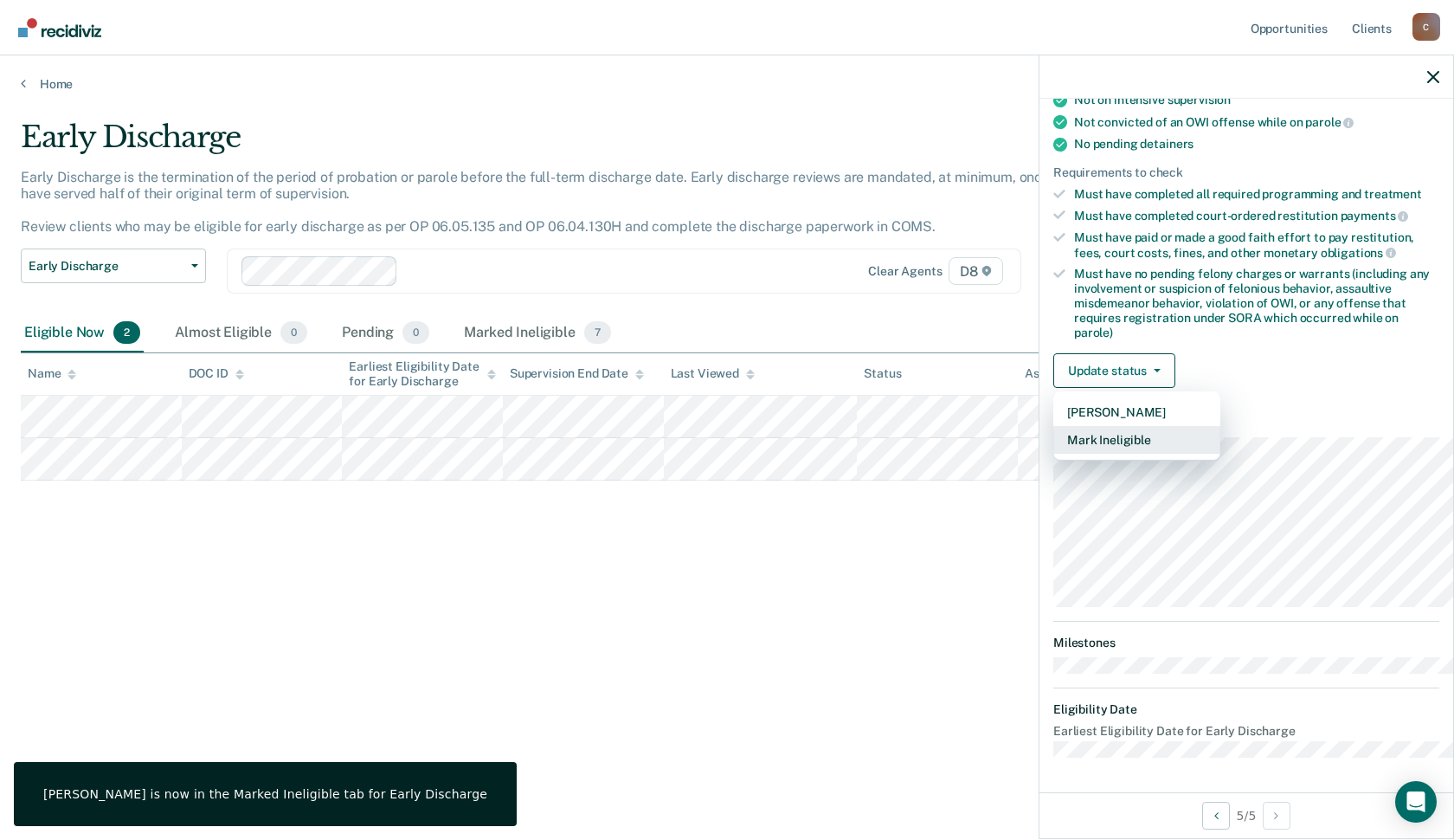
click at [1080, 426] on button "Mark Ineligible" at bounding box center [1137, 440] width 167 height 28
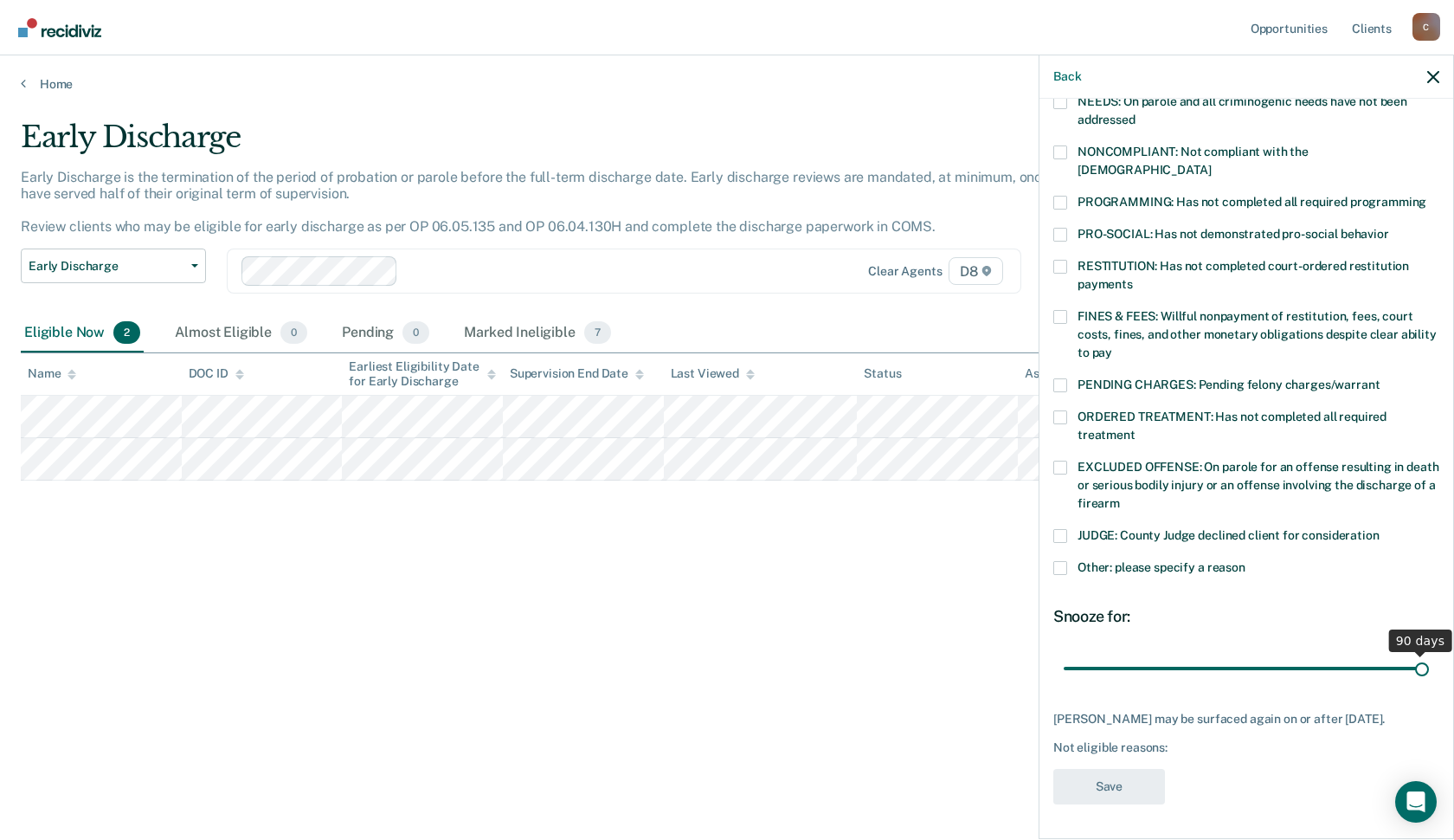
drag, startPoint x: 1147, startPoint y: 657, endPoint x: 1534, endPoint y: 631, distance: 387.9
type input "90"
click at [1429, 653] on input "range" at bounding box center [1246, 668] width 365 height 31
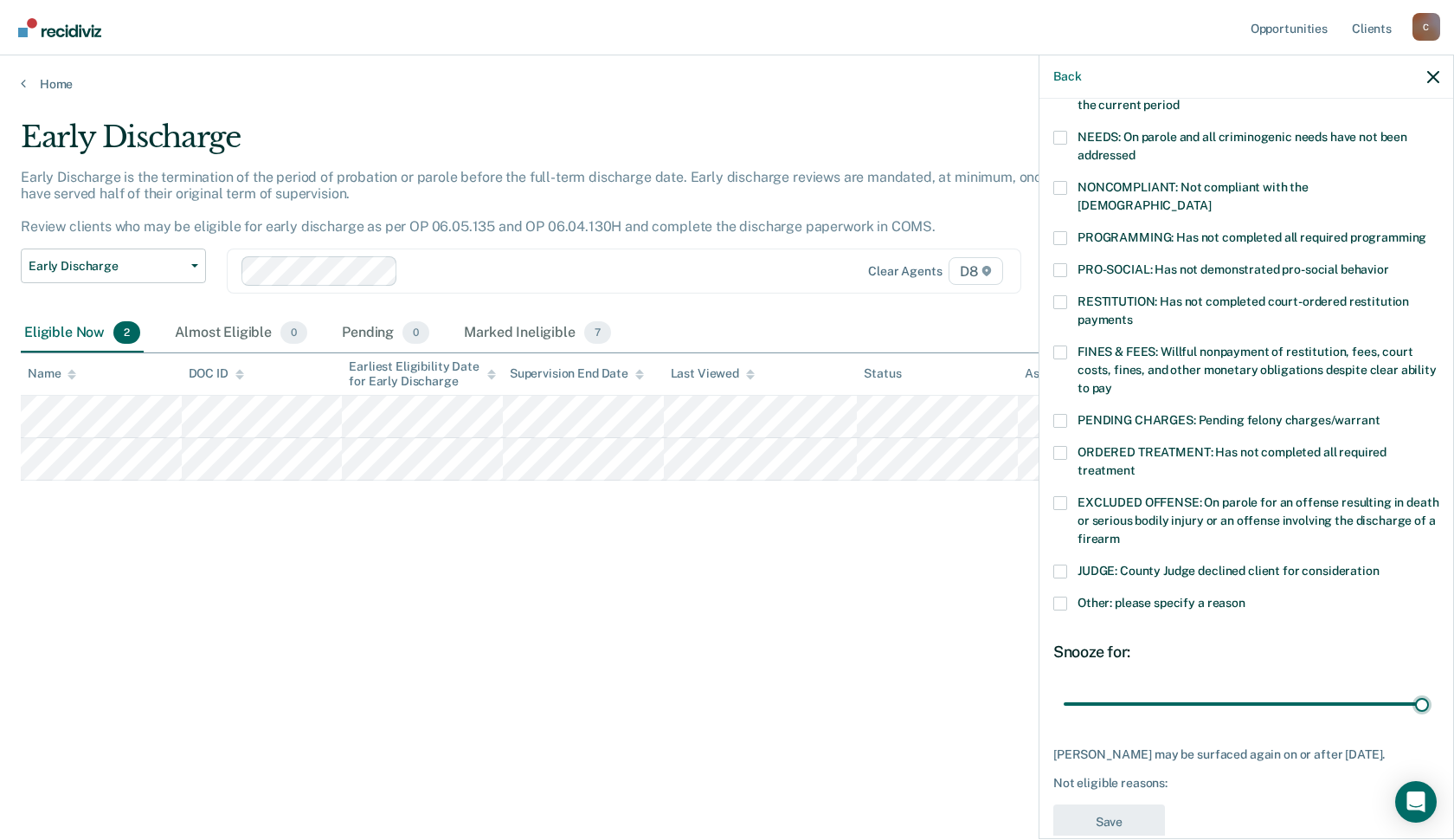
click at [1054, 460] on span at bounding box center [1060, 453] width 14 height 14
click at [1136, 464] on input "ORDERED TREATMENT: Has not completed all required treatment" at bounding box center [1136, 464] width 0 height 0
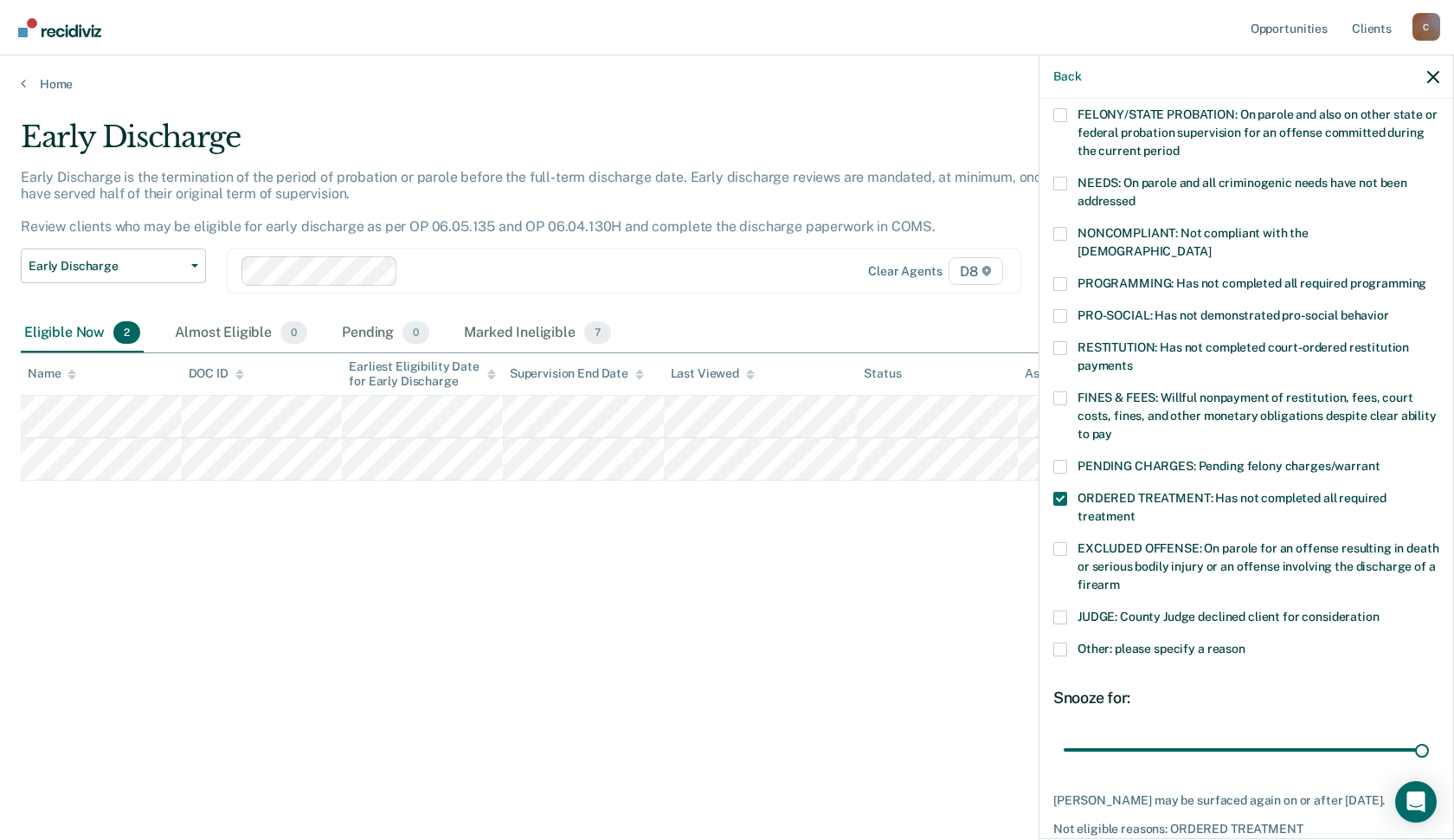
scroll to position [189, 0]
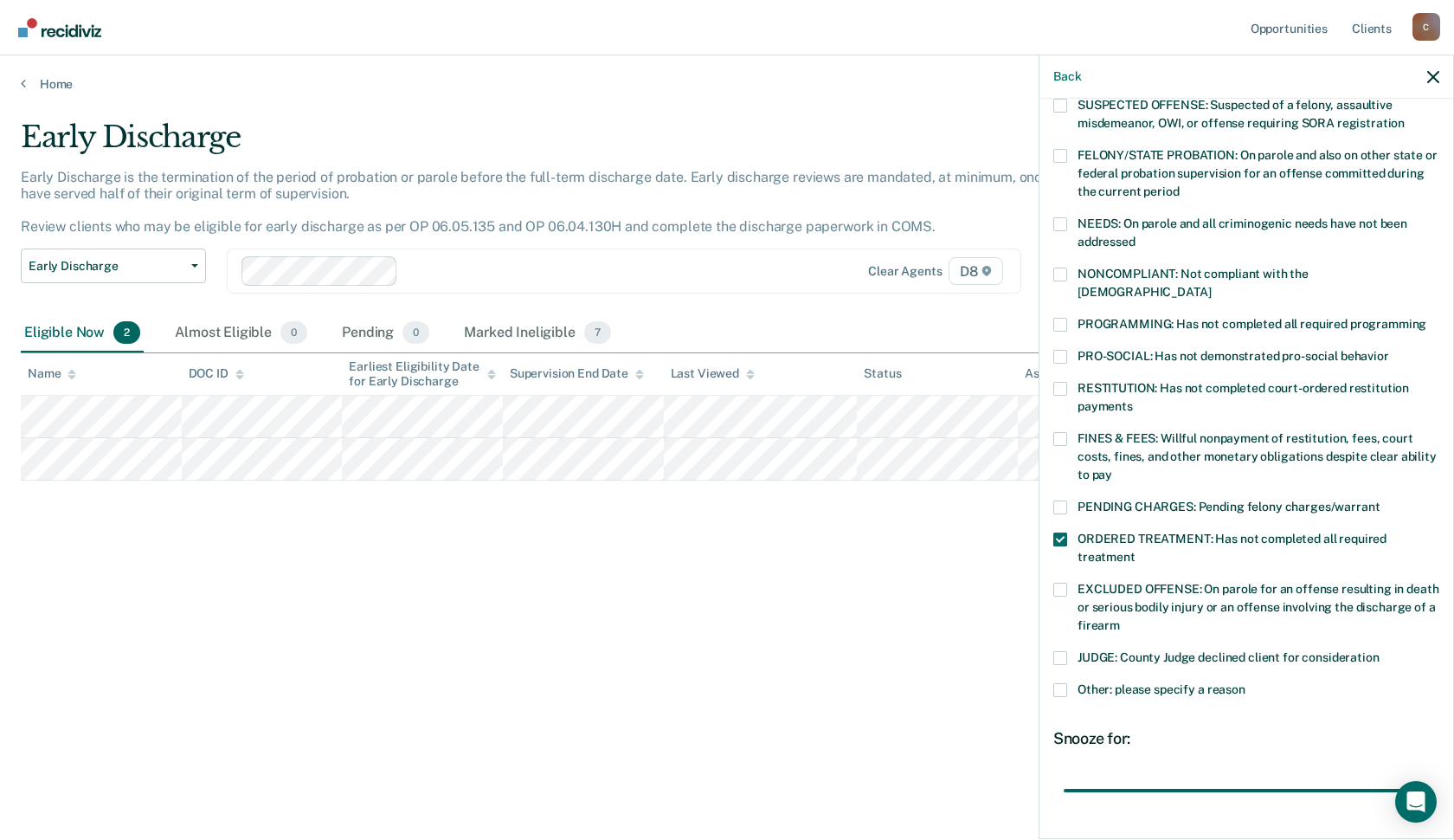
click at [1054, 281] on span at bounding box center [1060, 275] width 14 height 14
click at [1211, 286] on input "NONCOMPLIANT: Not compliant with the [DEMOGRAPHIC_DATA]" at bounding box center [1211, 286] width 0 height 0
click at [1054, 281] on span at bounding box center [1060, 275] width 14 height 14
click at [1211, 286] on input "NONCOMPLIANT: Not compliant with the [DEMOGRAPHIC_DATA]" at bounding box center [1211, 286] width 0 height 0
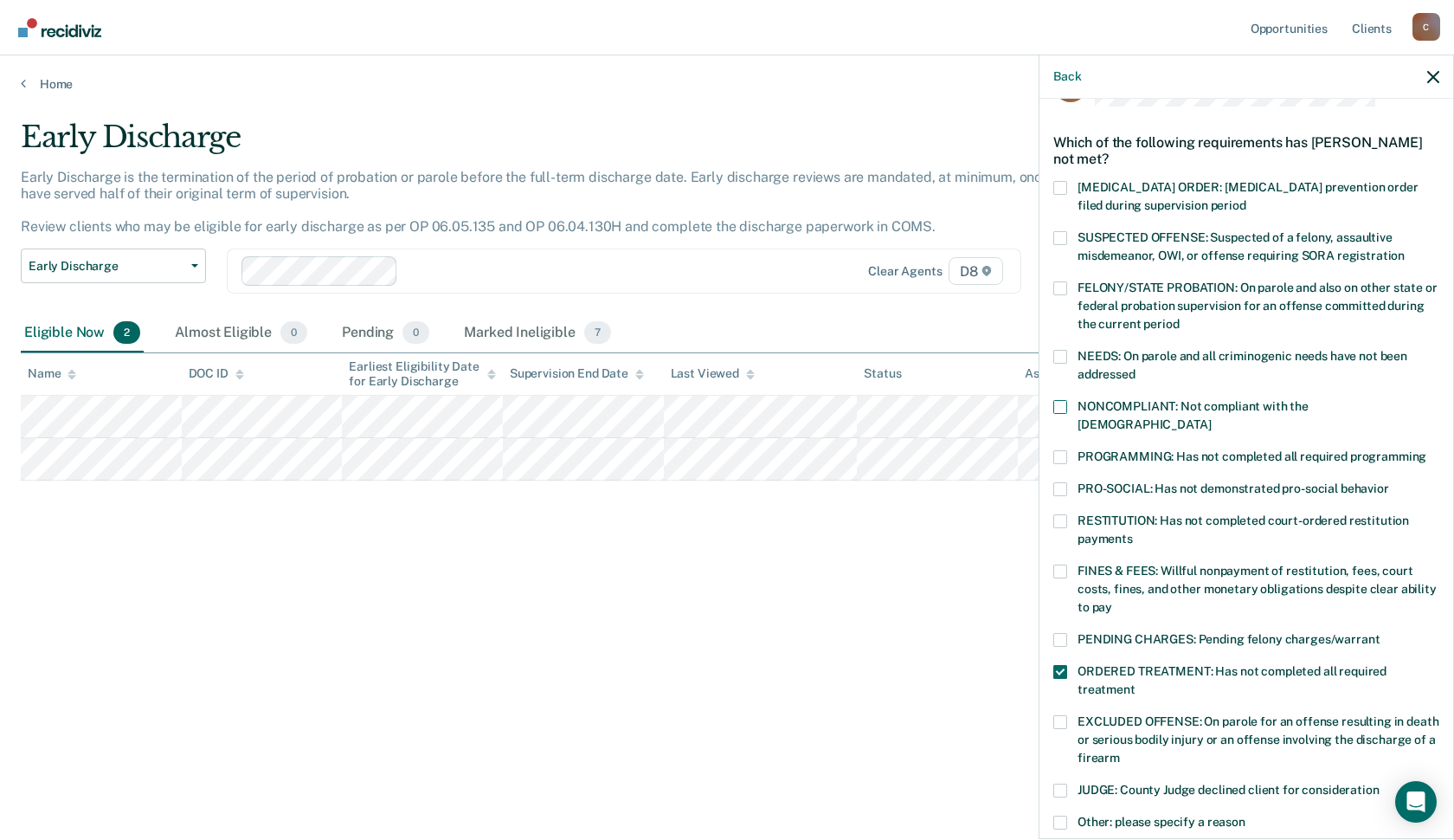
scroll to position [15, 0]
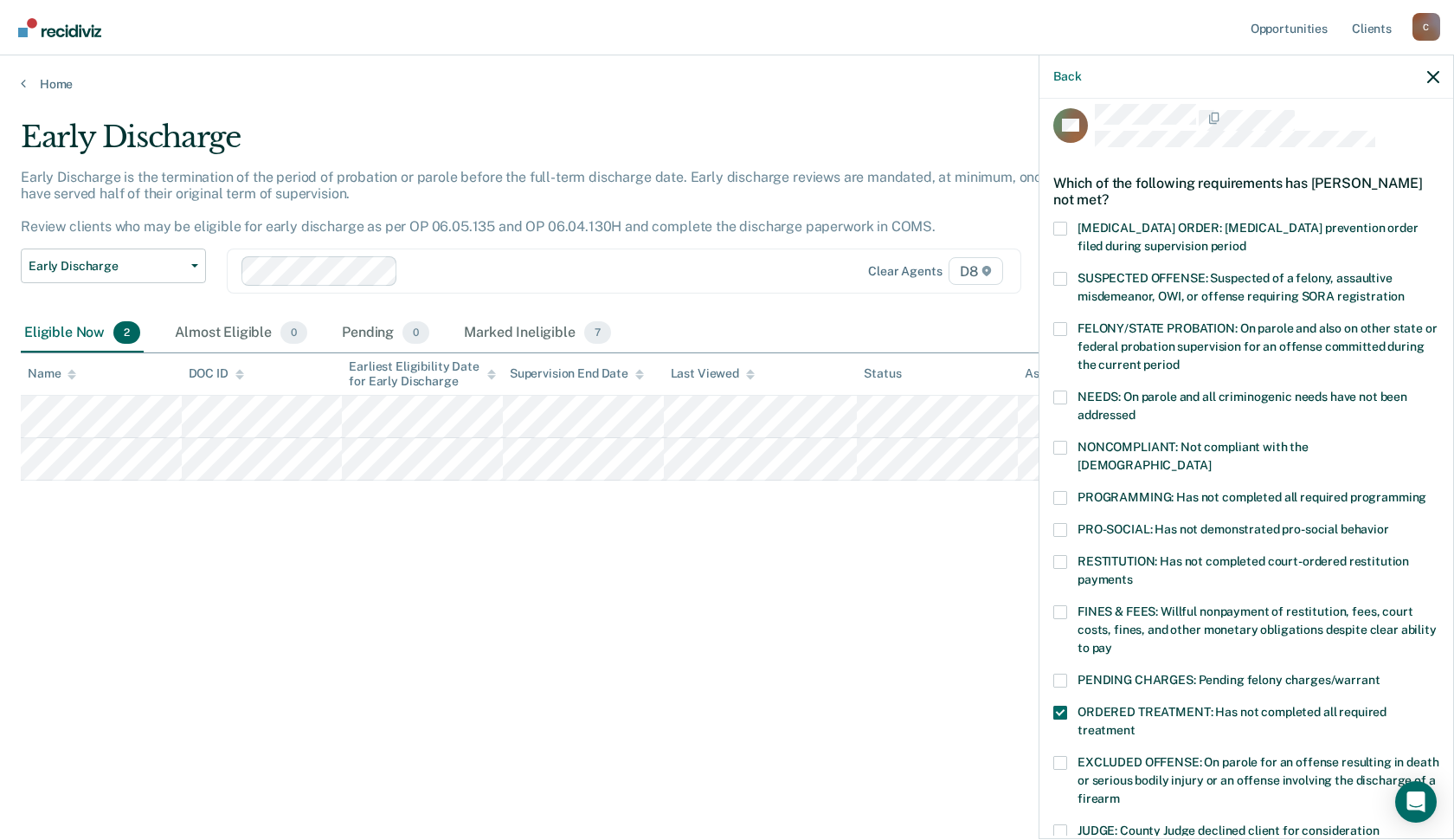
click at [1054, 404] on span at bounding box center [1060, 397] width 14 height 14
click at [1136, 409] on input "NEEDS: On parole and all criminogenic needs have not been addressed" at bounding box center [1136, 409] width 0 height 0
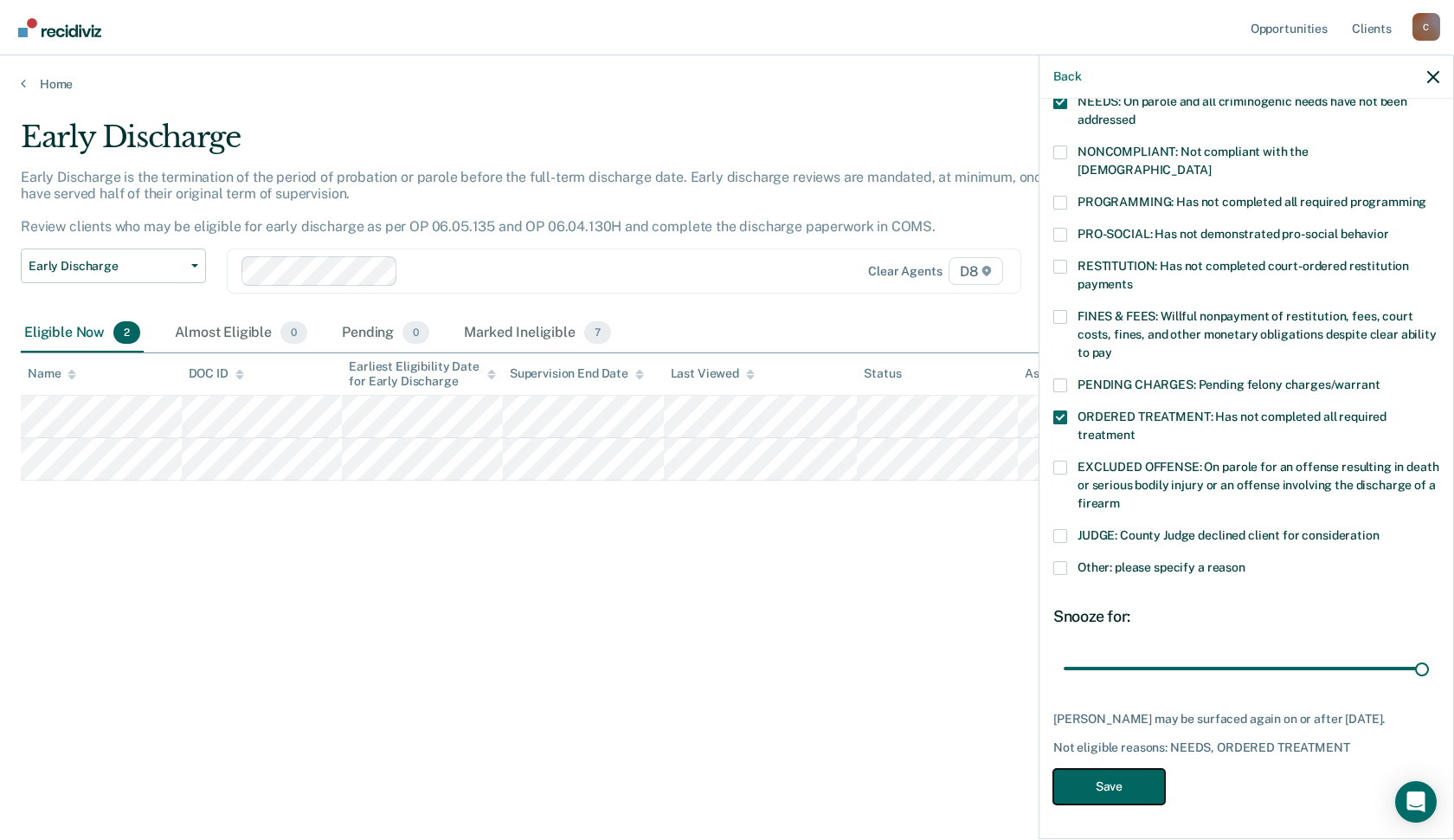
click at [1093, 786] on button "Save" at bounding box center [1109, 786] width 112 height 35
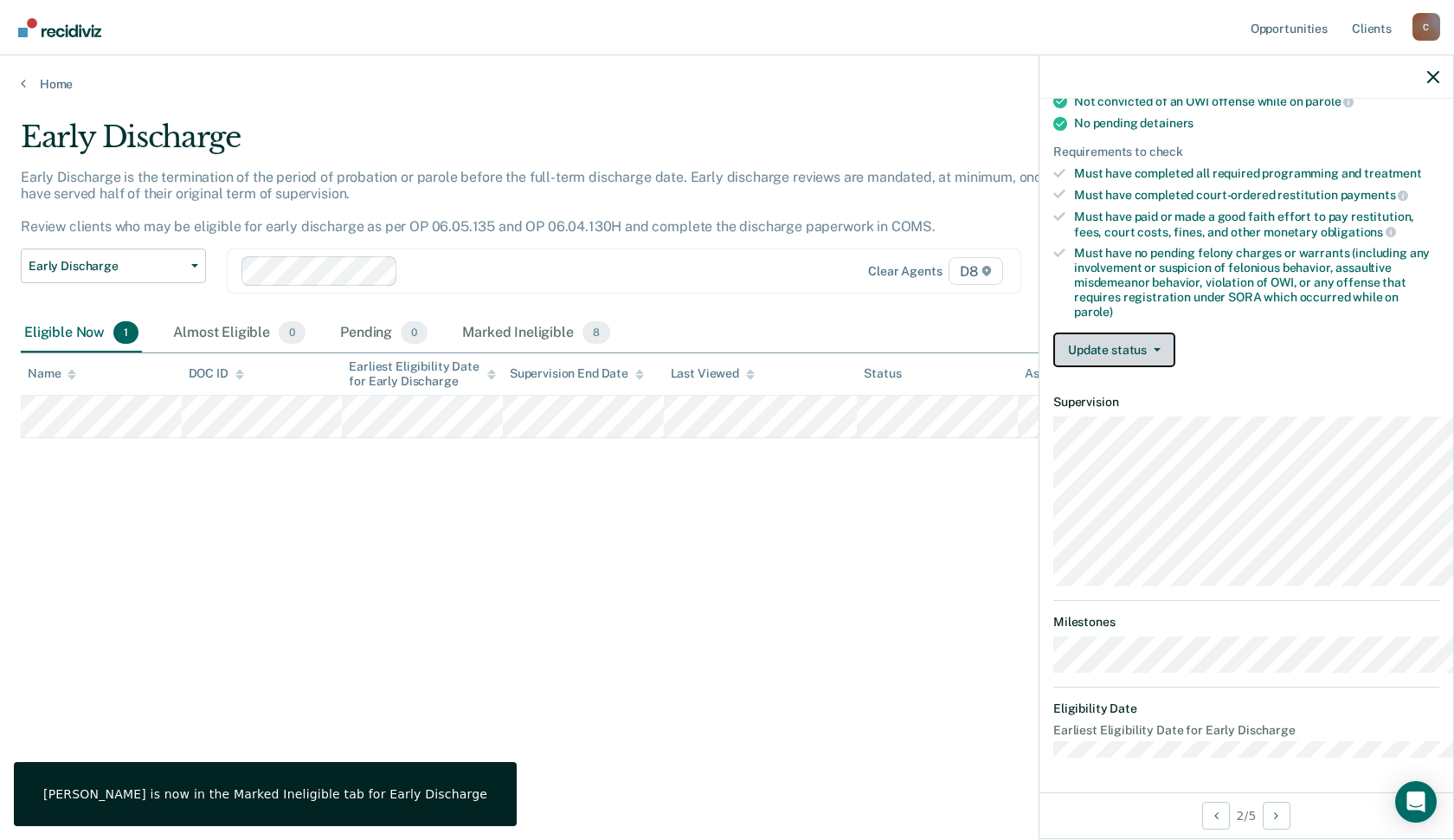
click at [1054, 367] on button "Update status" at bounding box center [1115, 350] width 122 height 34
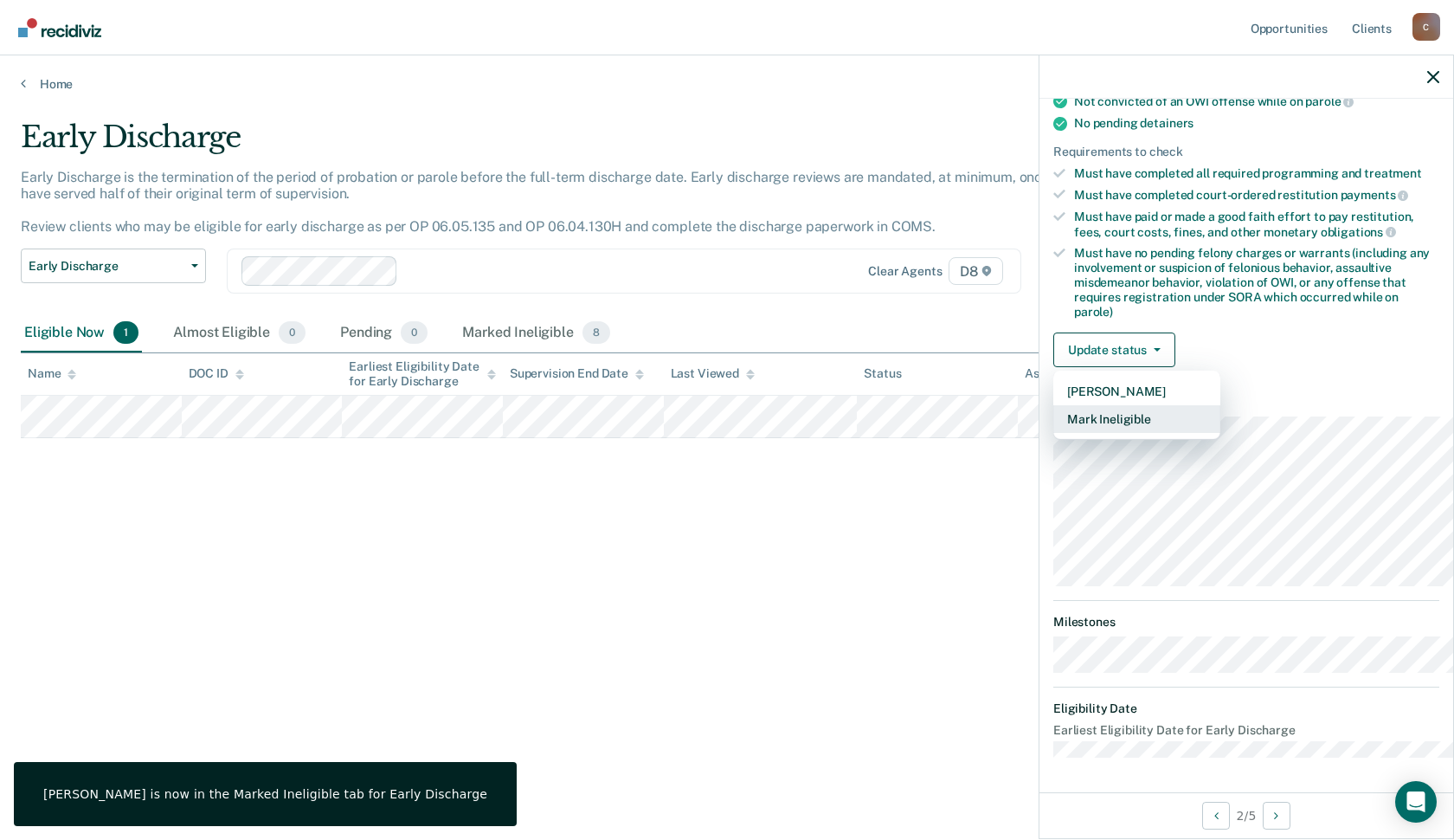
click at [1054, 433] on button "Mark Ineligible" at bounding box center [1137, 419] width 167 height 28
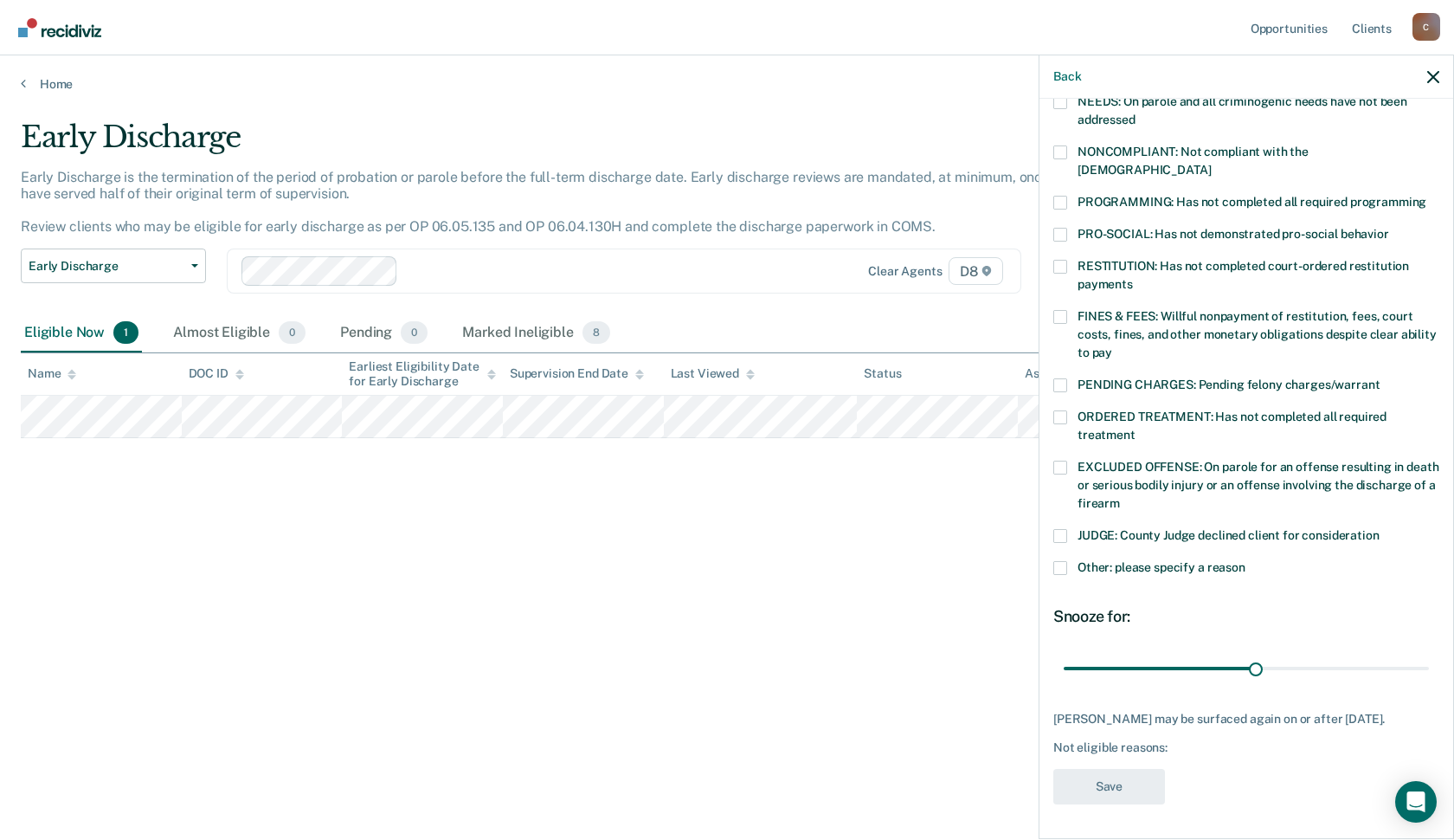
click at [1054, 410] on span at bounding box center [1060, 417] width 14 height 14
click at [1136, 428] on input "ORDERED TREATMENT: Has not completed all required treatment" at bounding box center [1136, 428] width 0 height 0
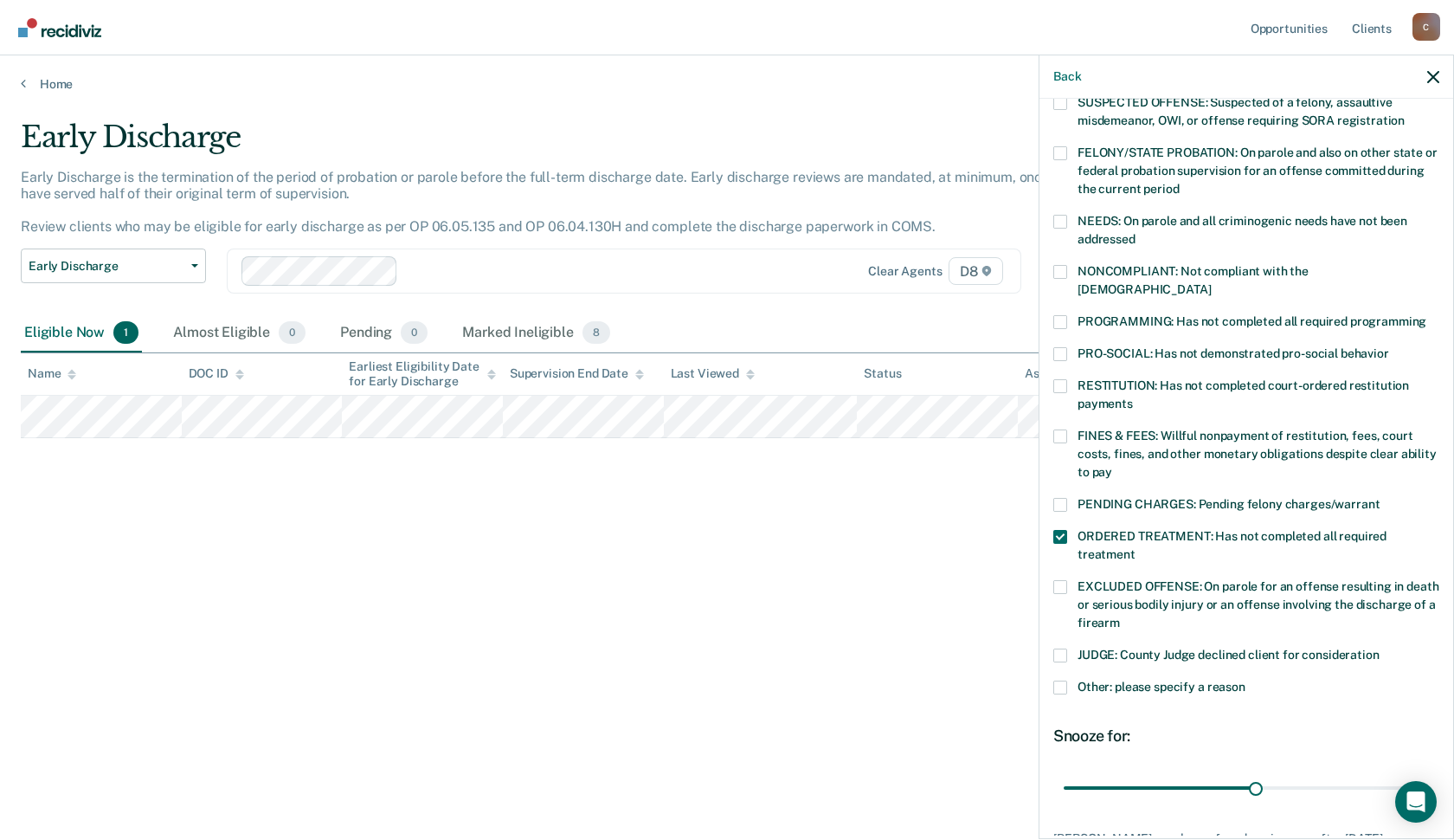
scroll to position [189, 0]
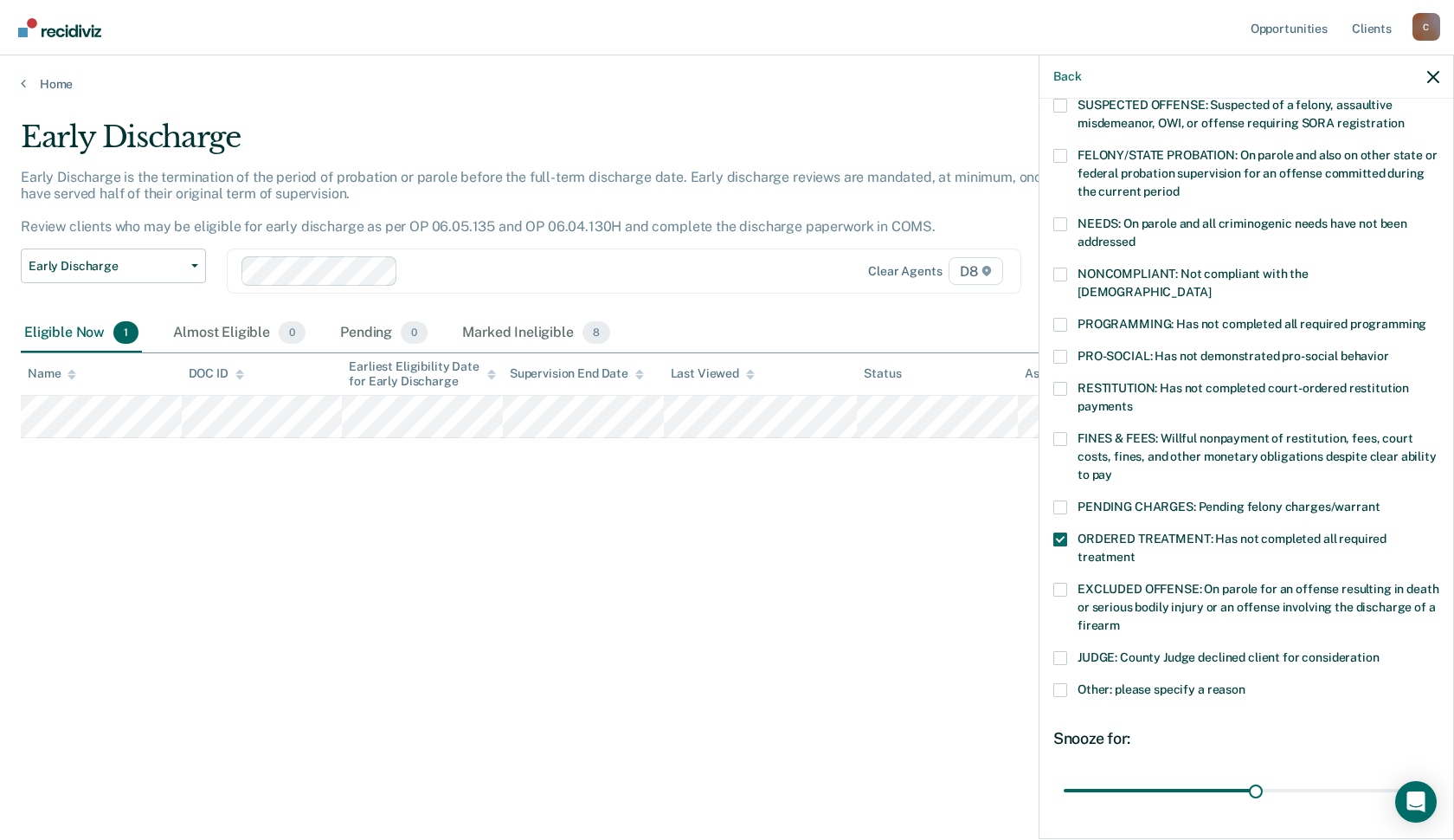
click at [1054, 254] on label "NEEDS: On parole and all criminogenic needs have not been addressed" at bounding box center [1246, 236] width 386 height 36
click at [1136, 236] on input "NEEDS: On parole and all criminogenic needs have not been addressed" at bounding box center [1136, 236] width 0 height 0
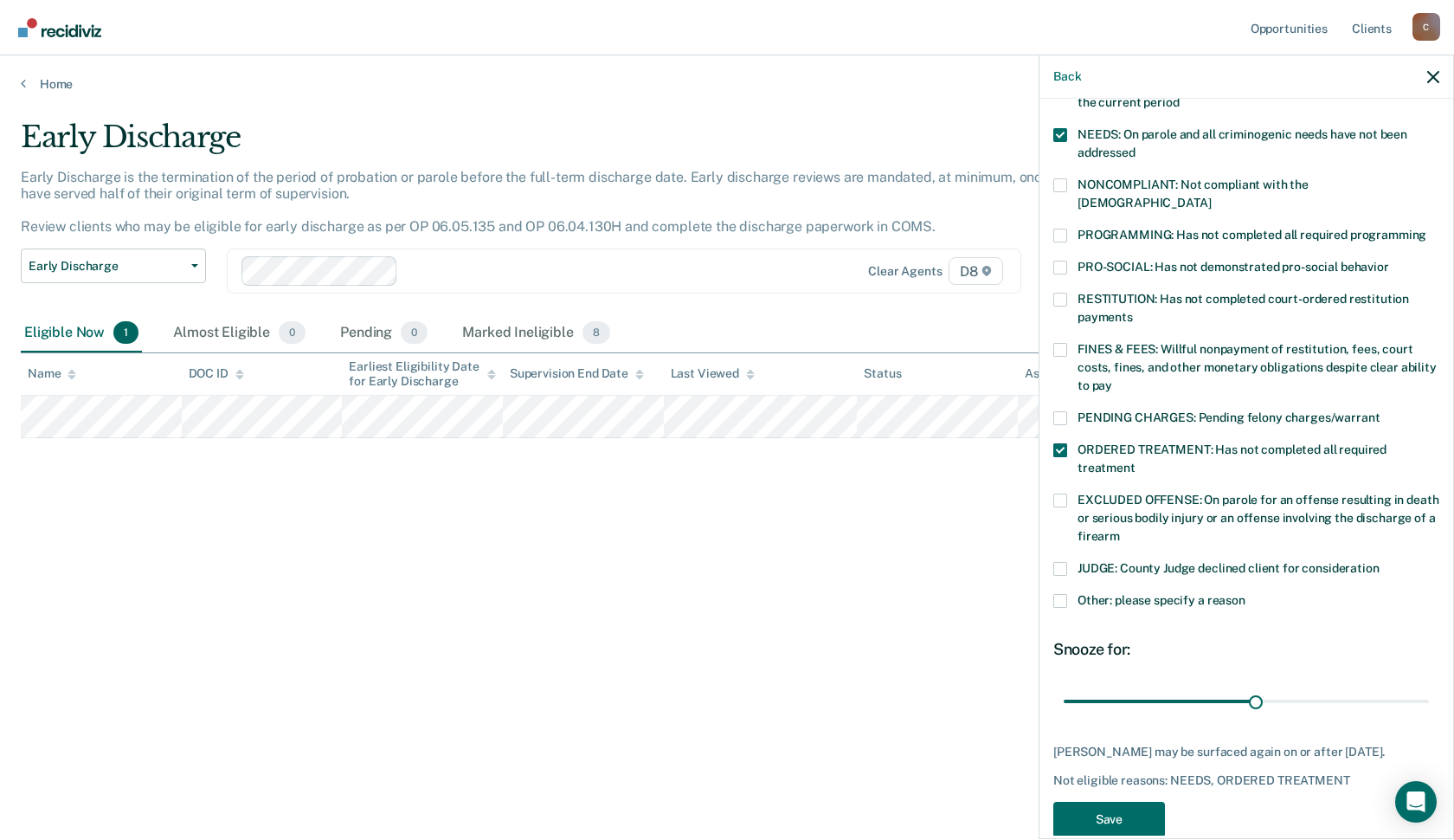
scroll to position [362, 0]
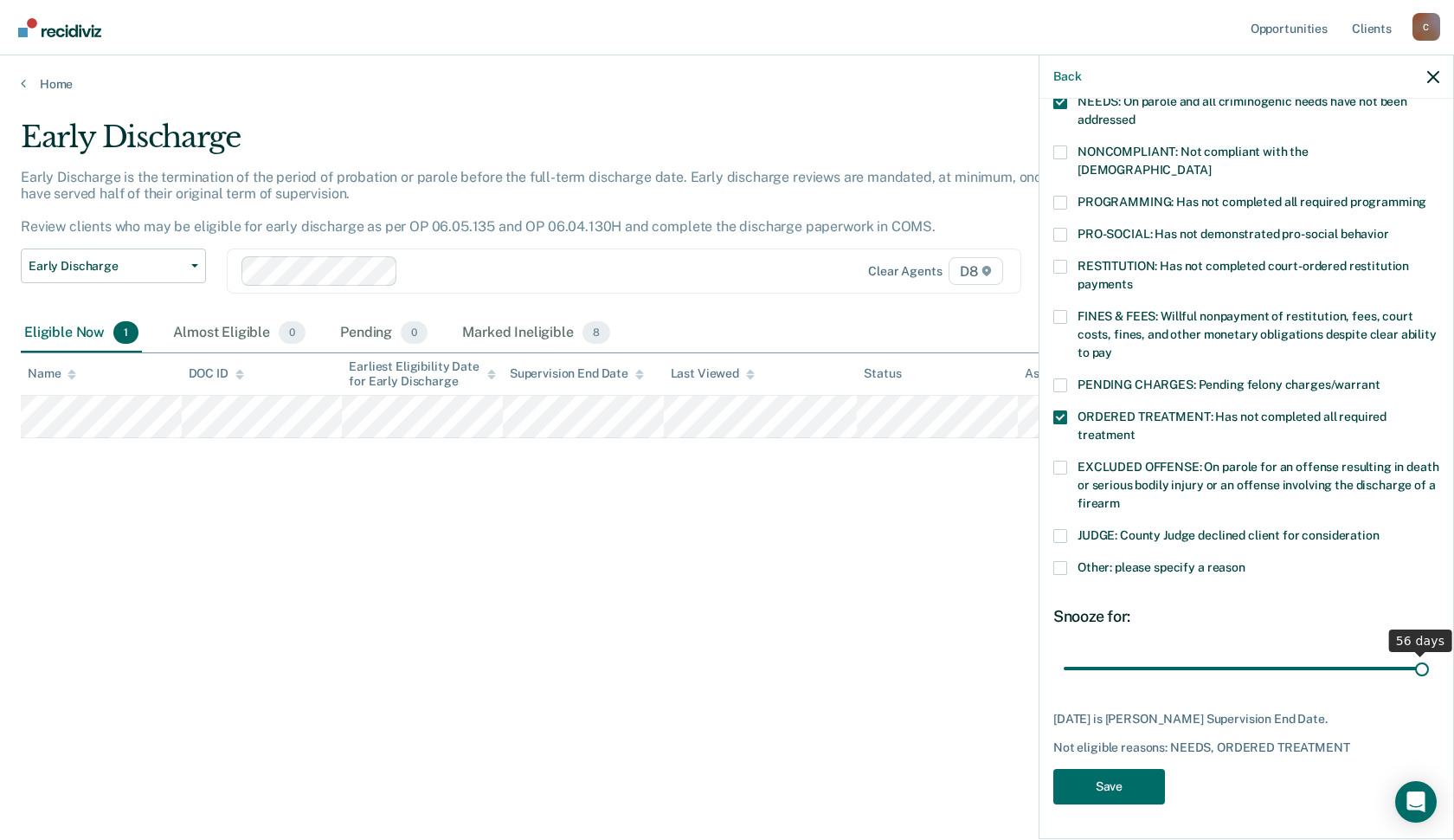
drag, startPoint x: 1227, startPoint y: 653, endPoint x: 1501, endPoint y: 659, distance: 274.1
type input "56"
click at [1429, 659] on input "range" at bounding box center [1246, 668] width 365 height 31
click at [1054, 786] on button "Save" at bounding box center [1109, 786] width 112 height 35
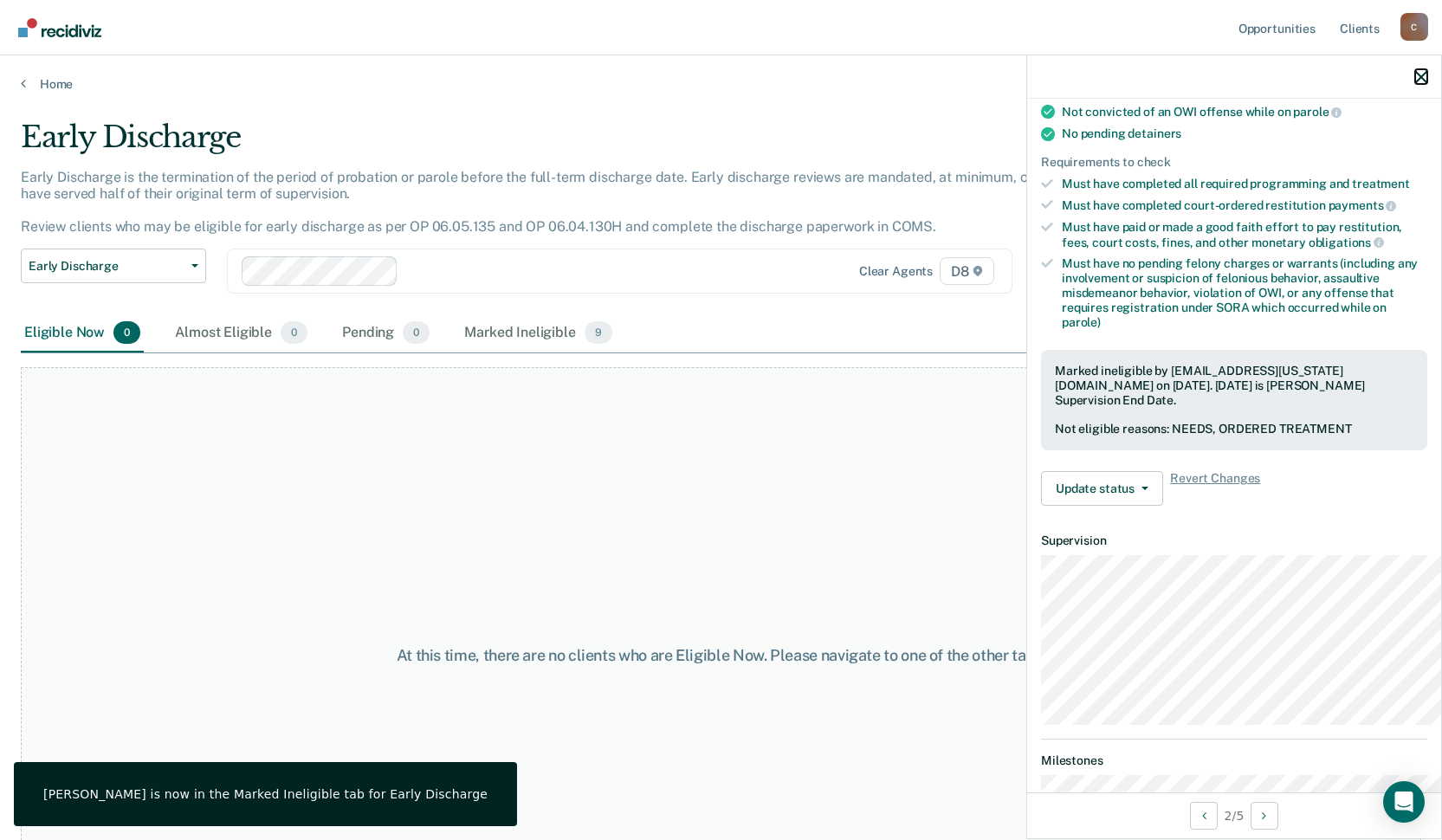
click at [1417, 83] on icon "button" at bounding box center [1421, 76] width 12 height 12
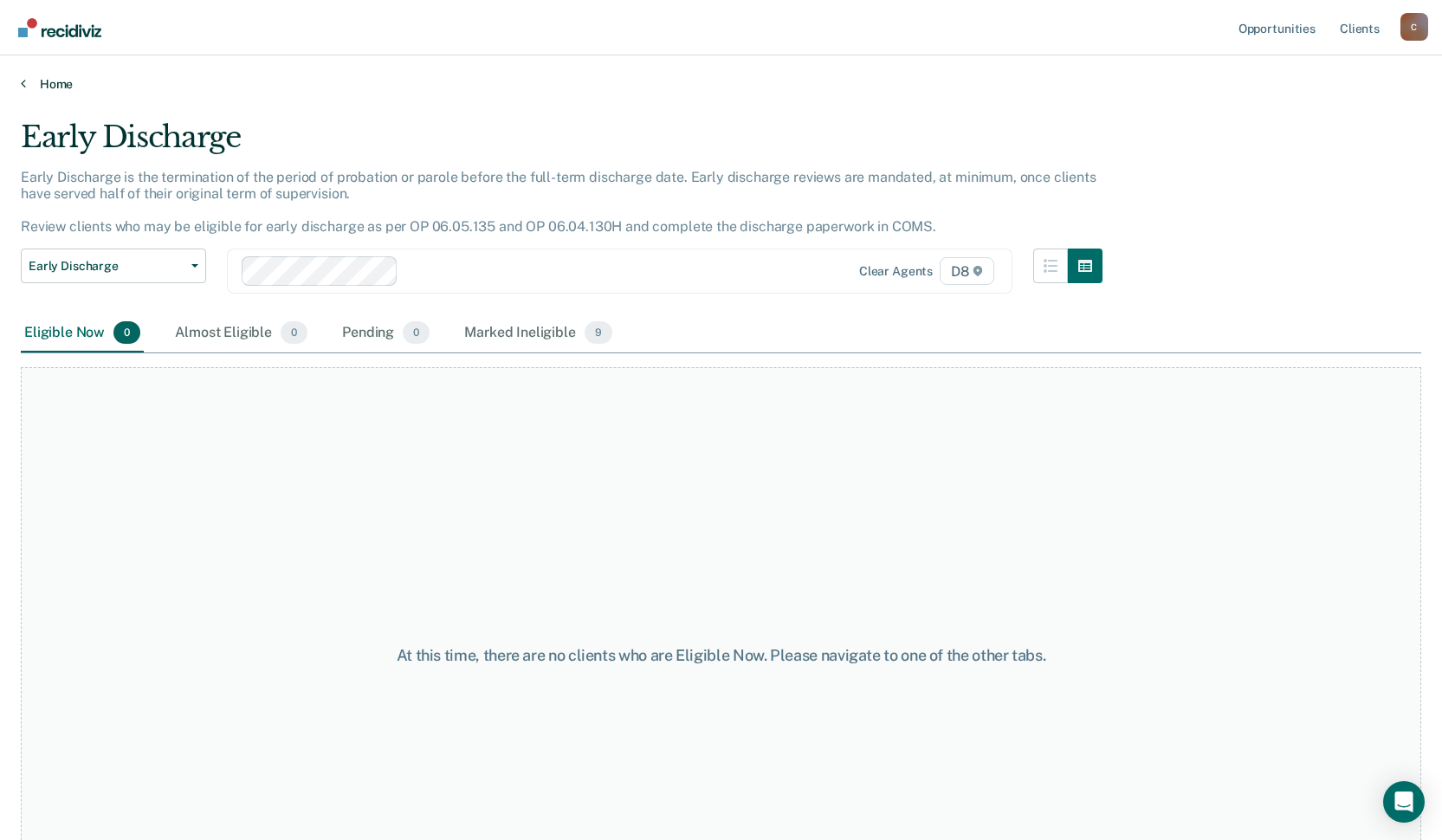
click at [54, 90] on link "Home" at bounding box center [721, 84] width 1400 height 15
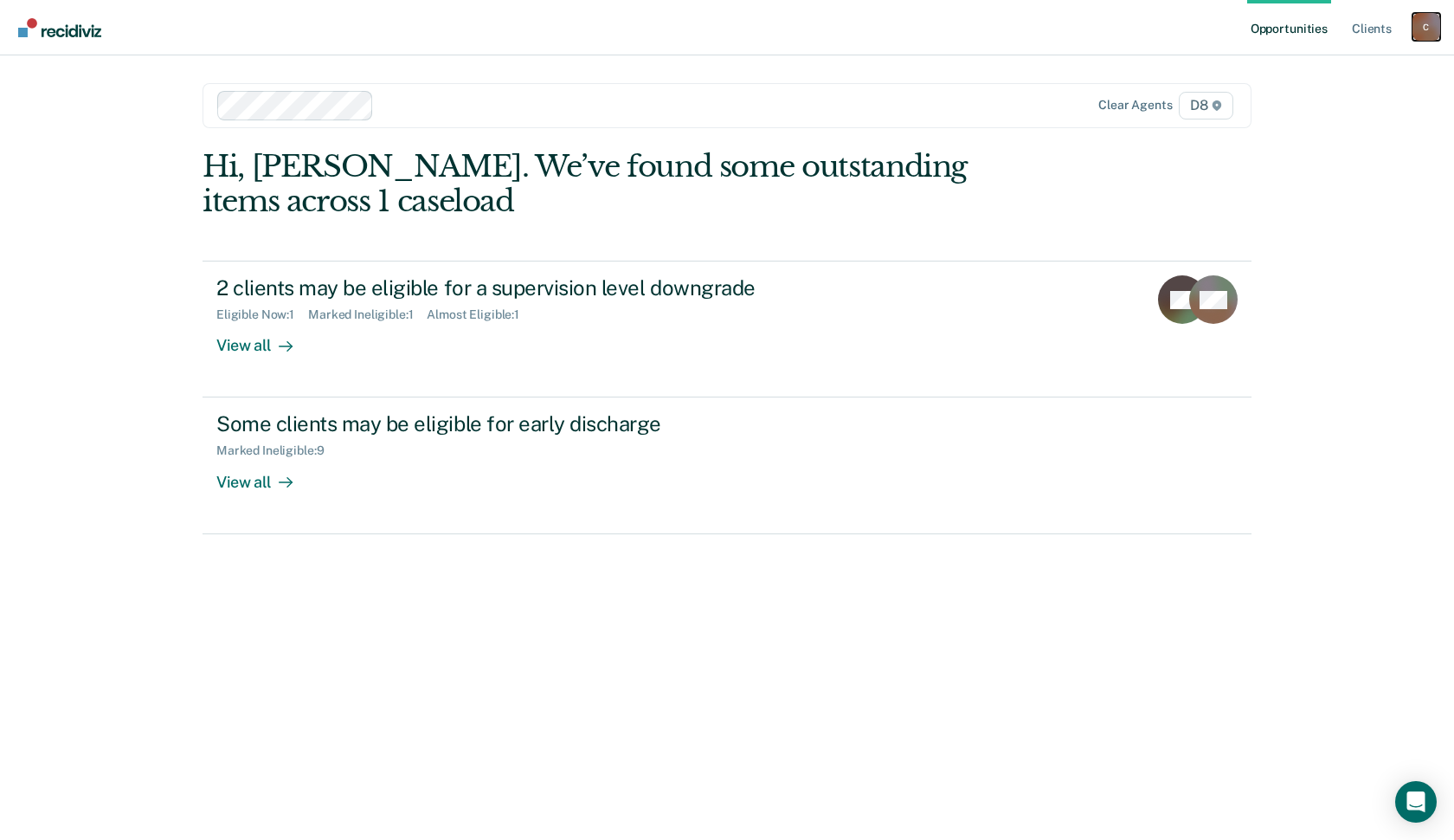
click at [1426, 36] on div "C" at bounding box center [1426, 27] width 28 height 28
click at [1297, 121] on link "Log Out" at bounding box center [1357, 113] width 139 height 14
